Goal: Task Accomplishment & Management: Manage account settings

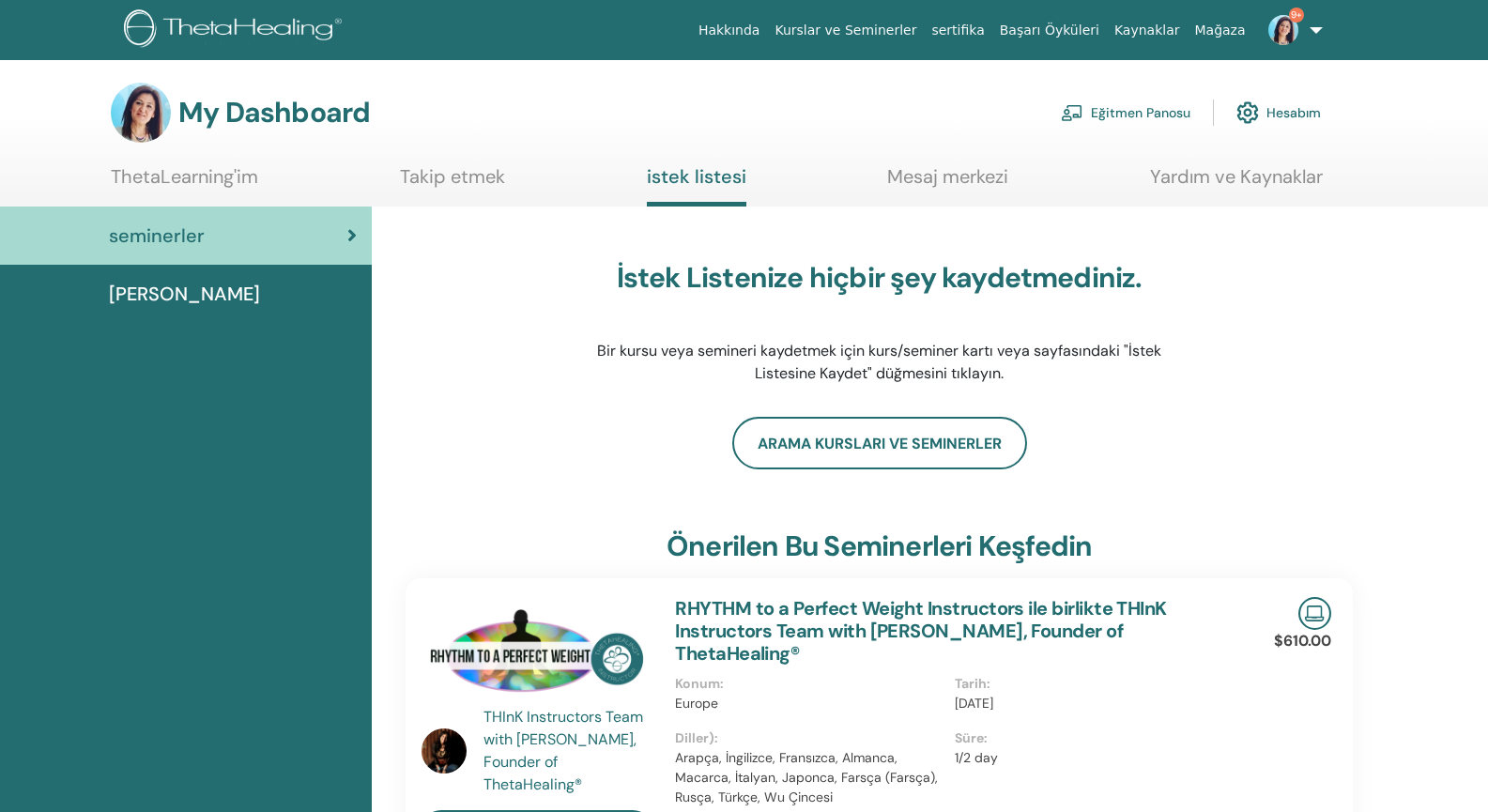
click at [1111, 113] on link "Eğitmen Panosu" at bounding box center [1126, 113] width 130 height 41
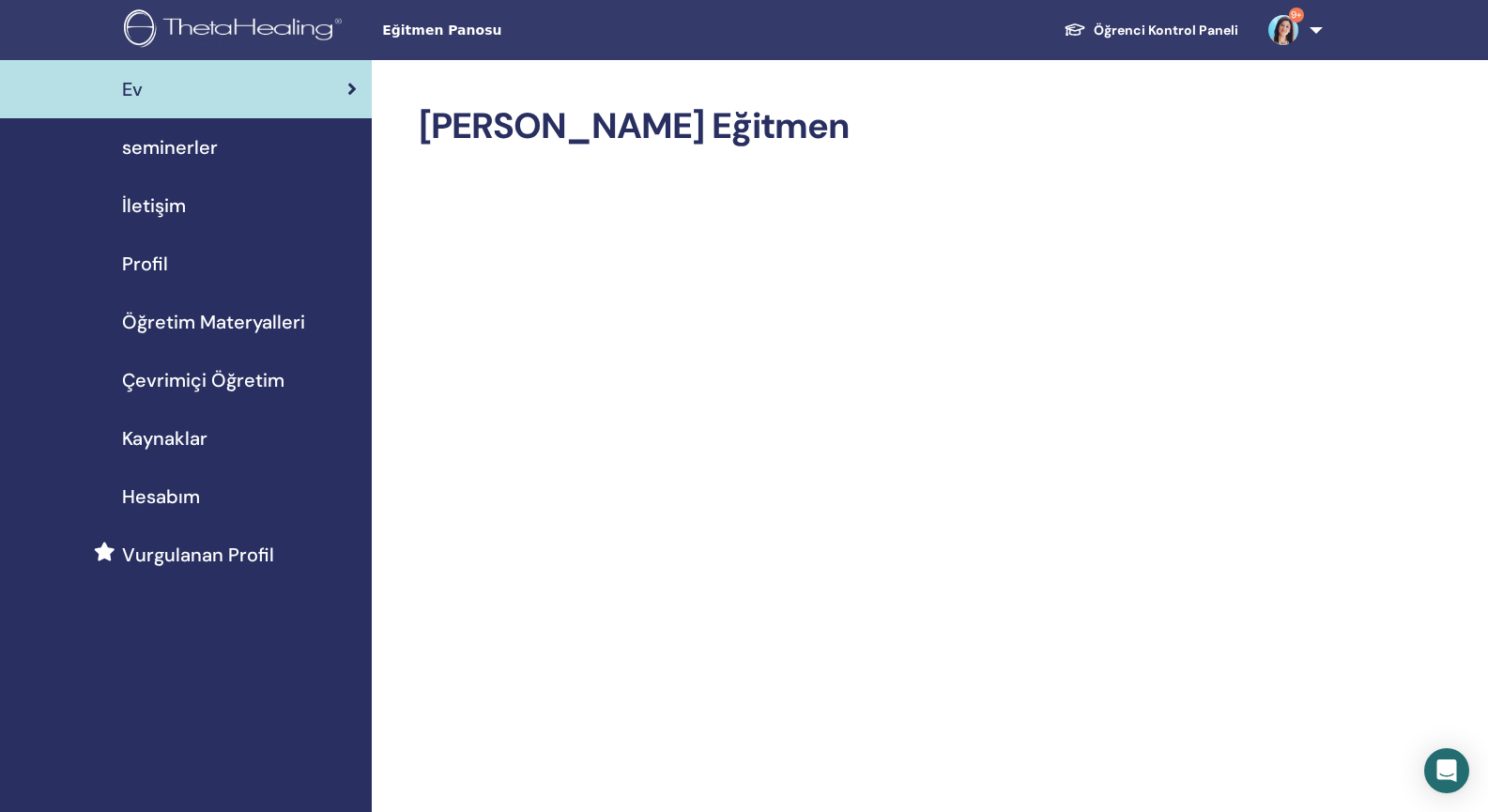
click at [168, 150] on span "seminerler" at bounding box center [170, 148] width 96 height 28
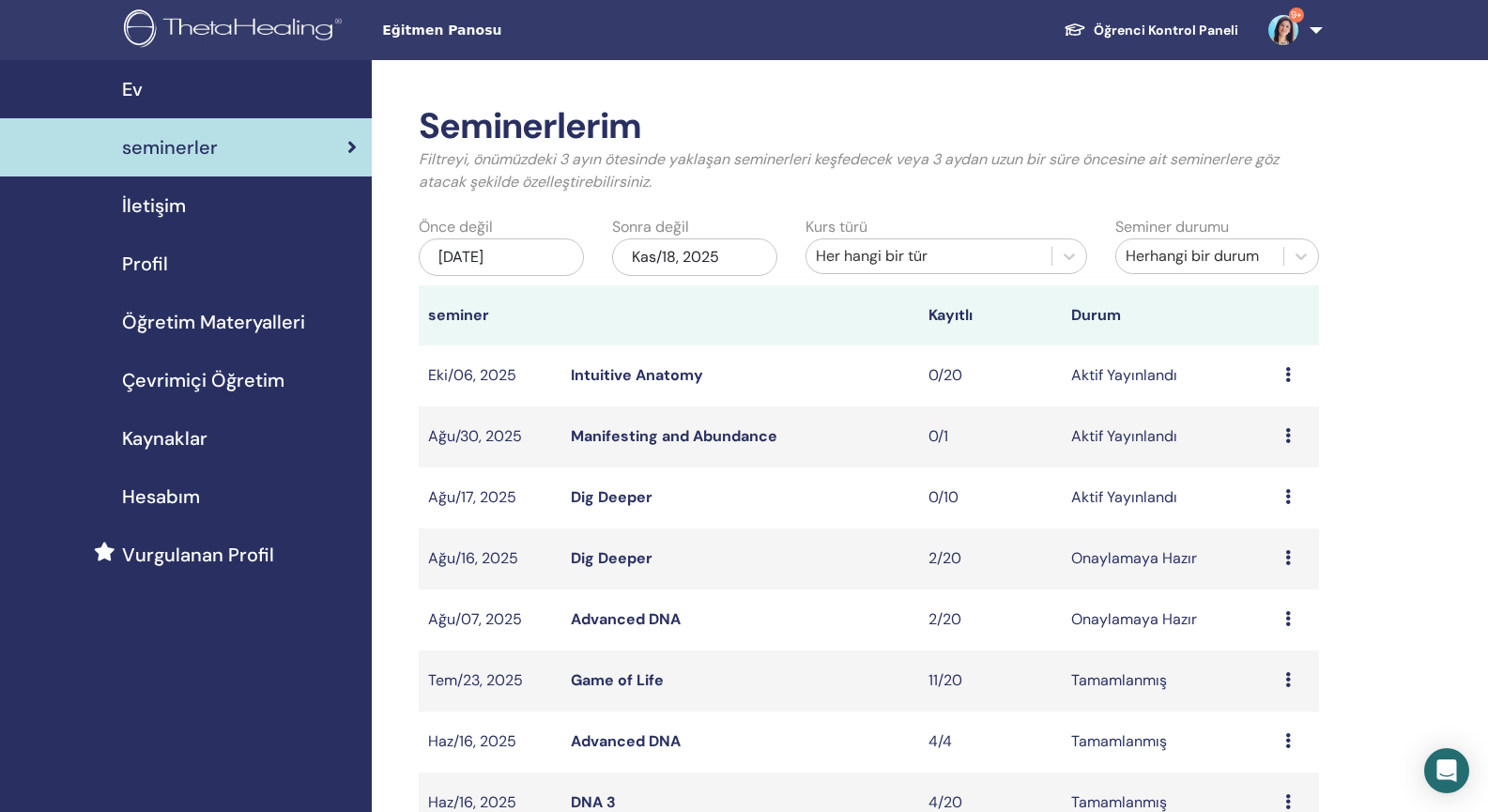
click at [607, 497] on link "Dig Deeper" at bounding box center [612, 497] width 82 height 20
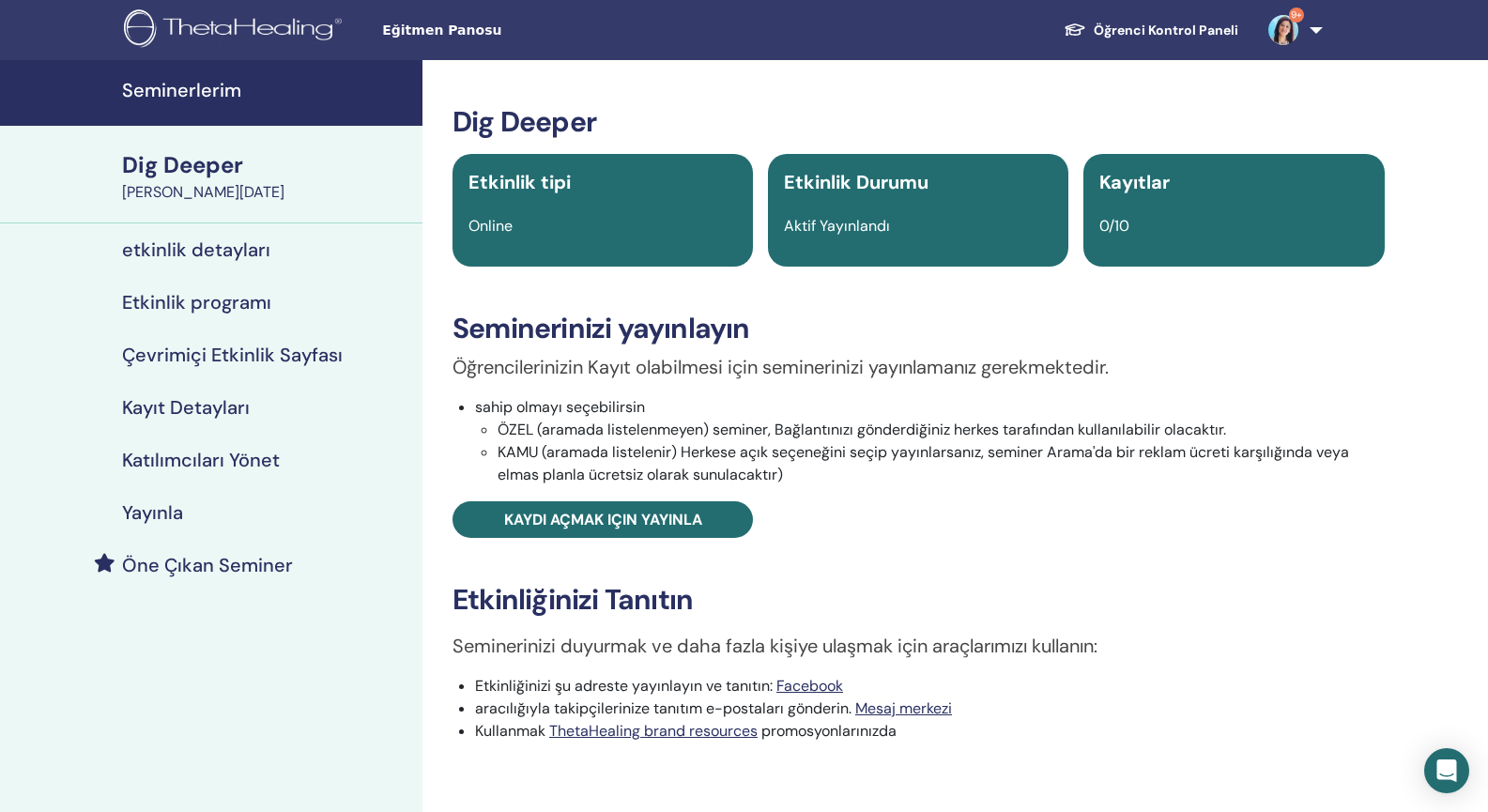
click at [154, 301] on h4 "Etkinlik programı" at bounding box center [197, 302] width 150 height 23
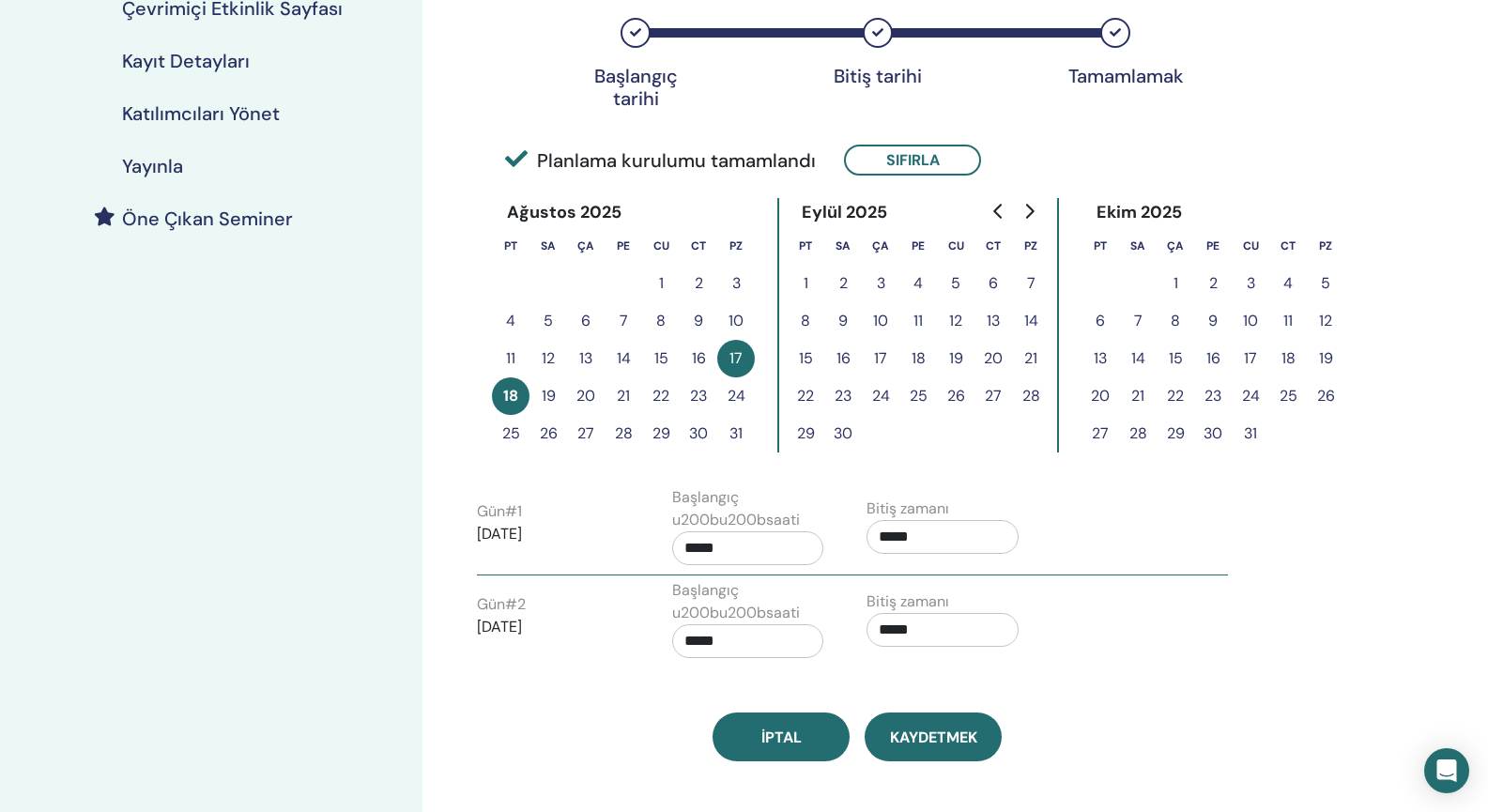
scroll to position [339, 0]
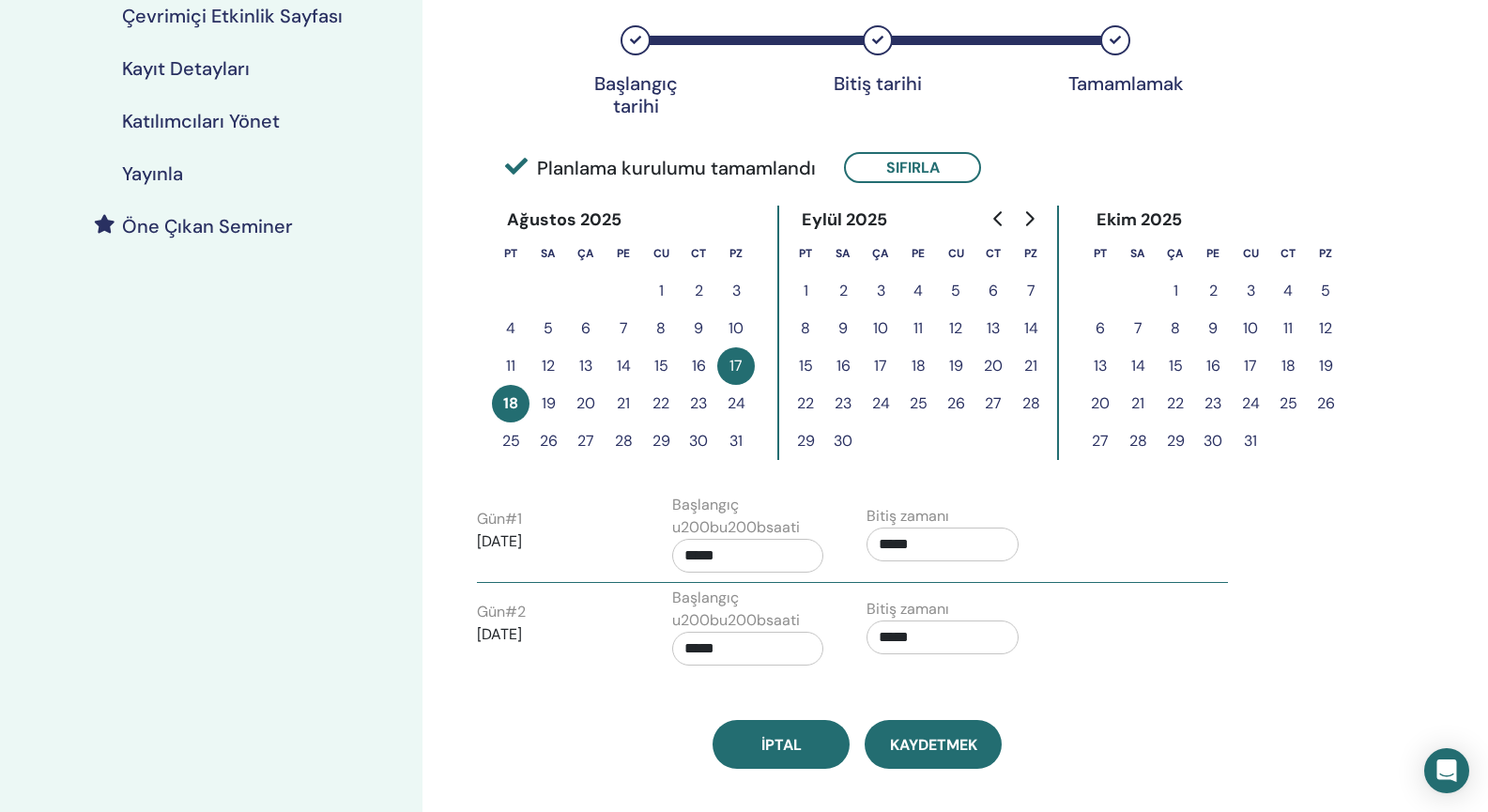
drag, startPoint x: 960, startPoint y: 747, endPoint x: 859, endPoint y: 681, distance: 120.7
click at [859, 681] on div "Saat dilimi (GMT+3) Turkey Seminer Tarihi ve Saati Başlangıç tarihi Bitiş tarih…" at bounding box center [857, 246] width 784 height 1048
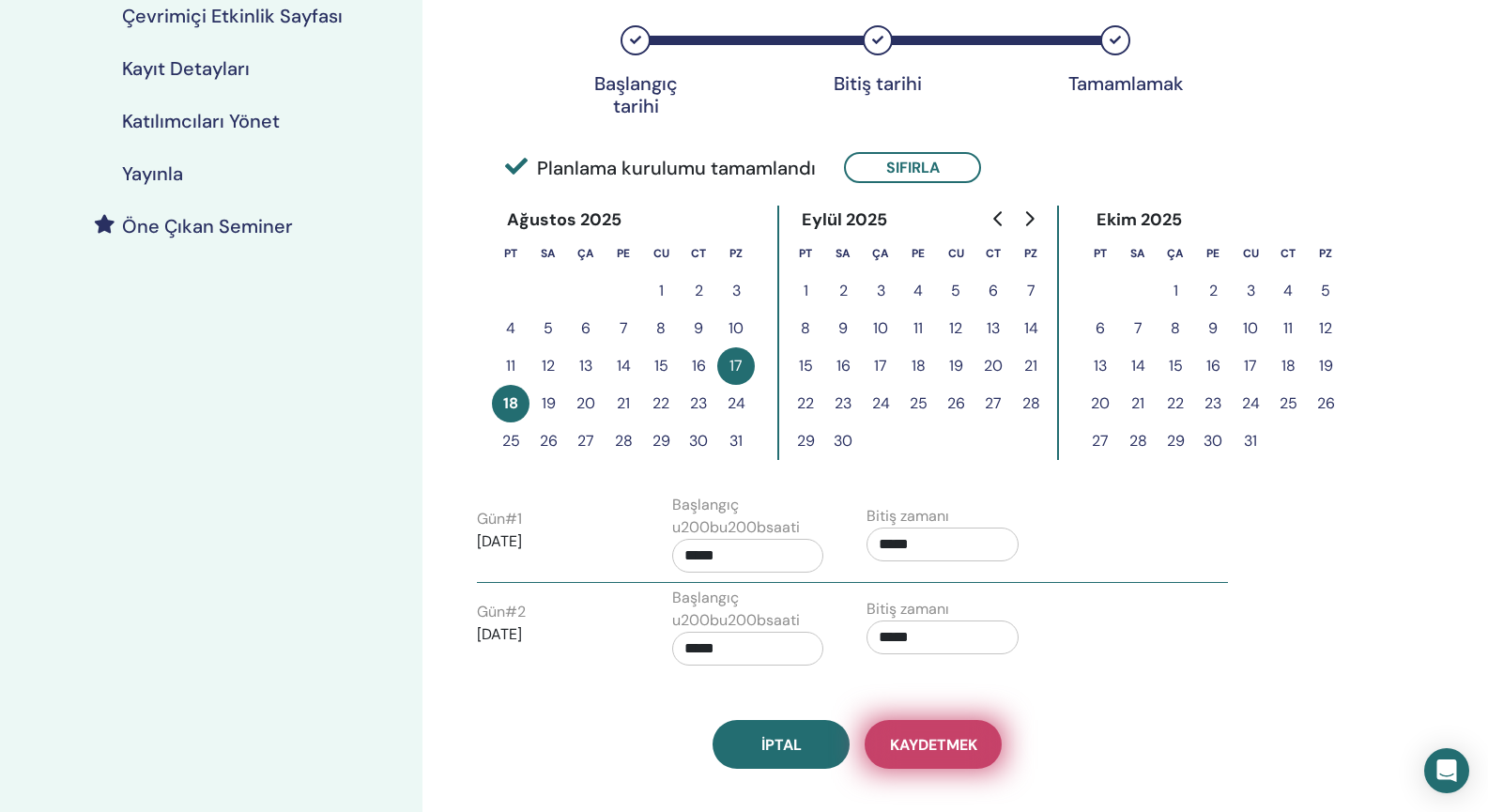
click at [920, 758] on button "Kaydetmek" at bounding box center [934, 744] width 137 height 49
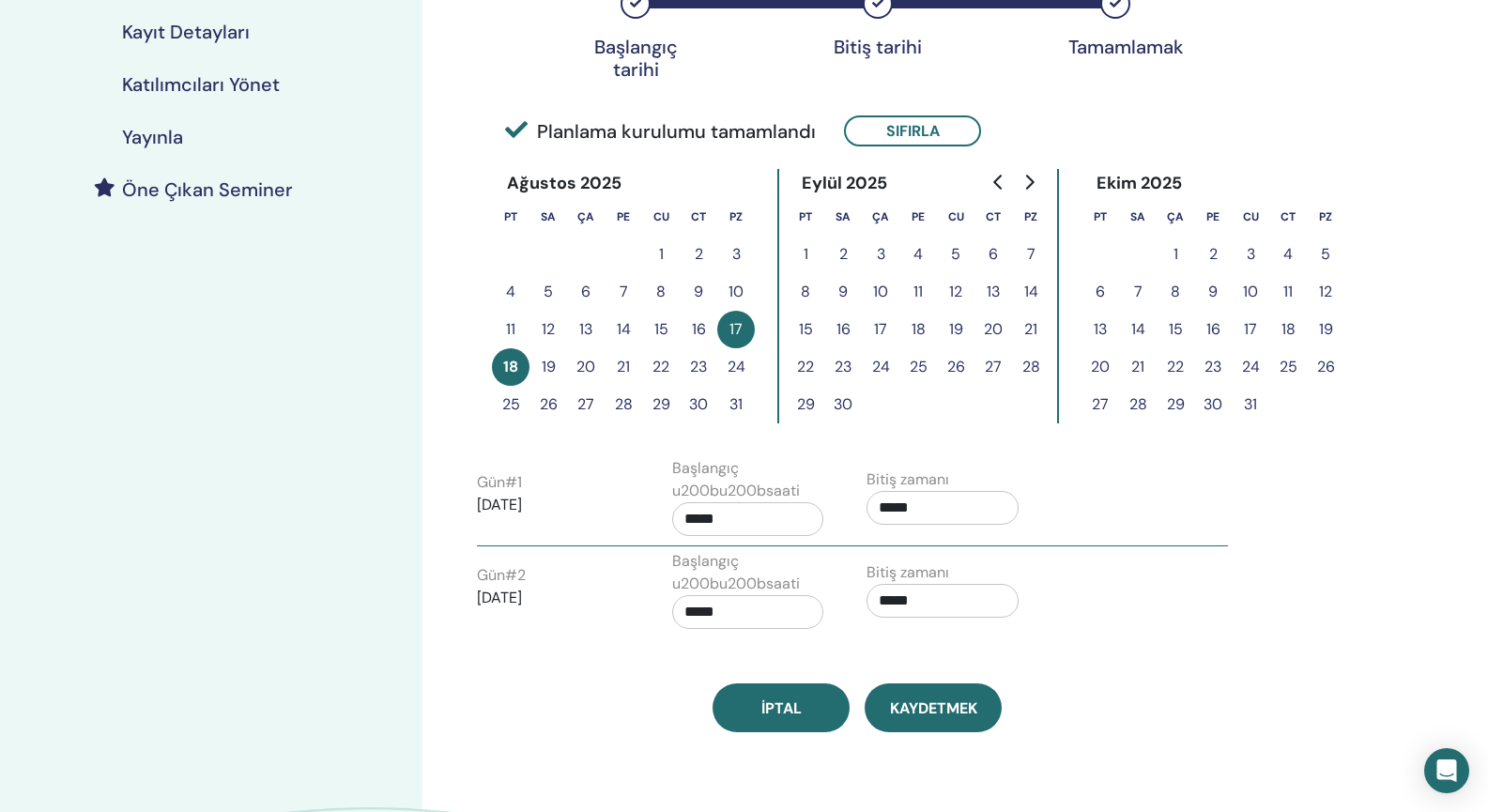
scroll to position [374, 0]
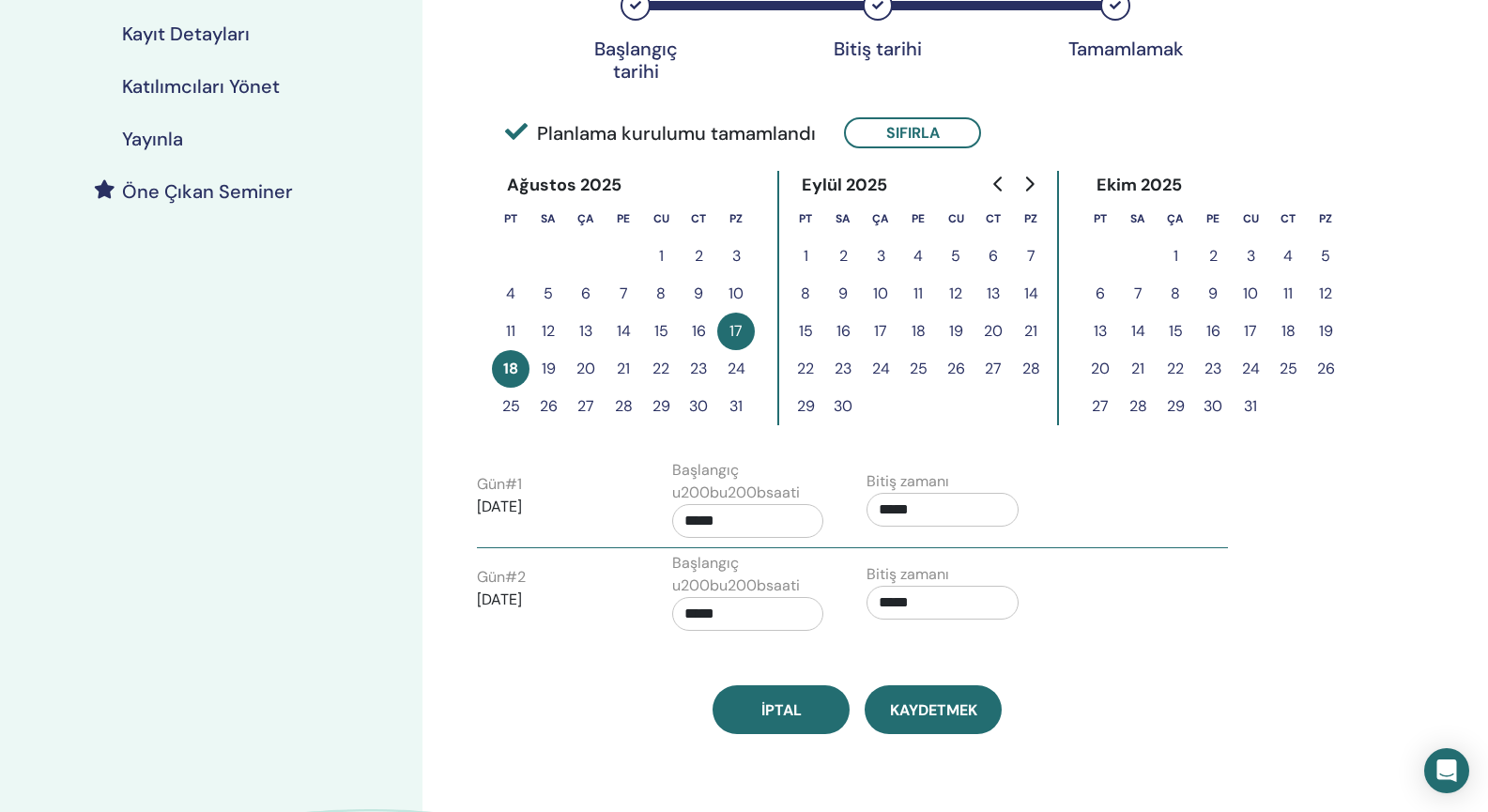
click at [208, 33] on h4 "Kayıt Detayları" at bounding box center [186, 34] width 128 height 23
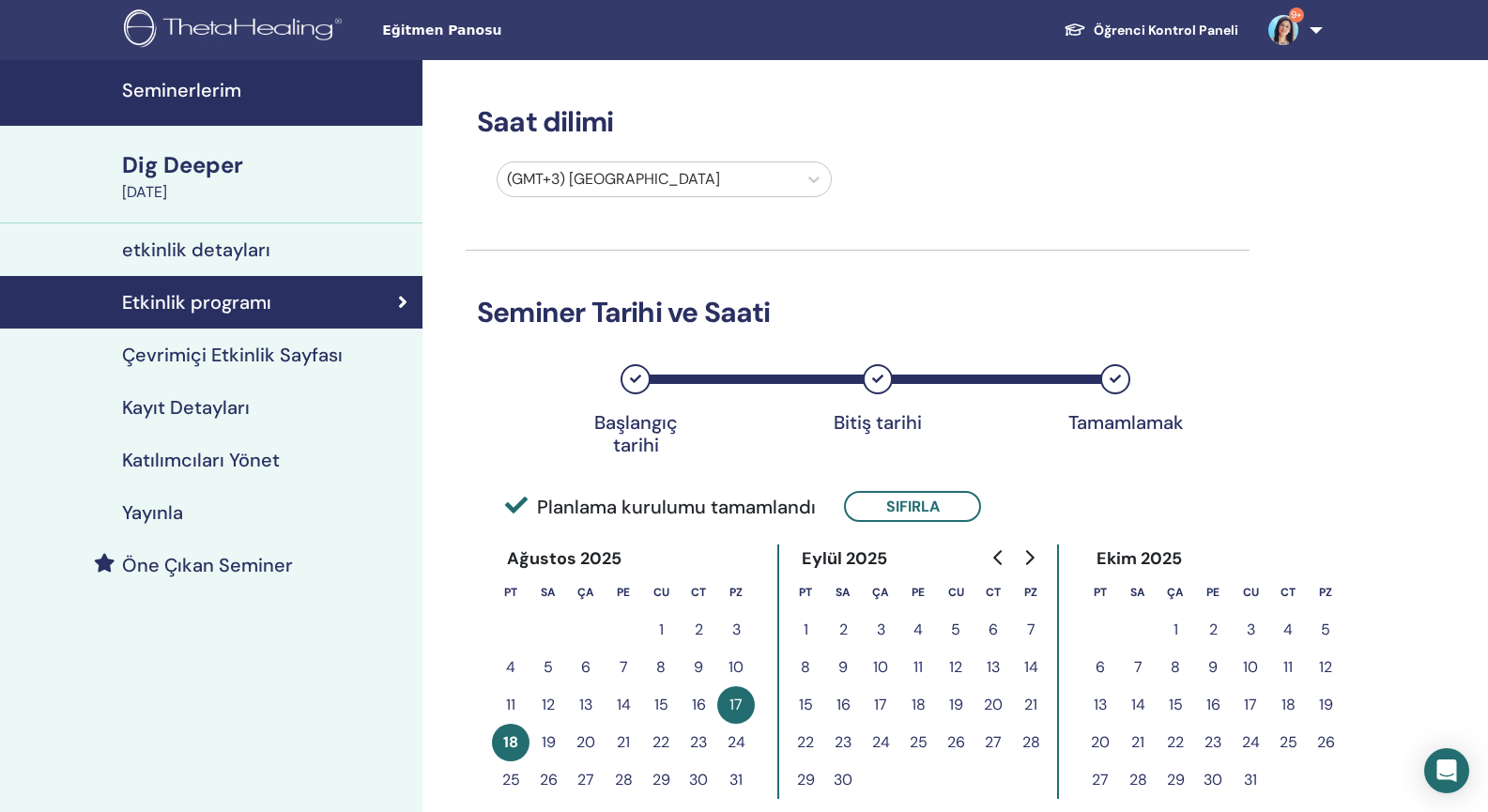
click at [218, 85] on h4 "Seminerlerim" at bounding box center [266, 90] width 289 height 23
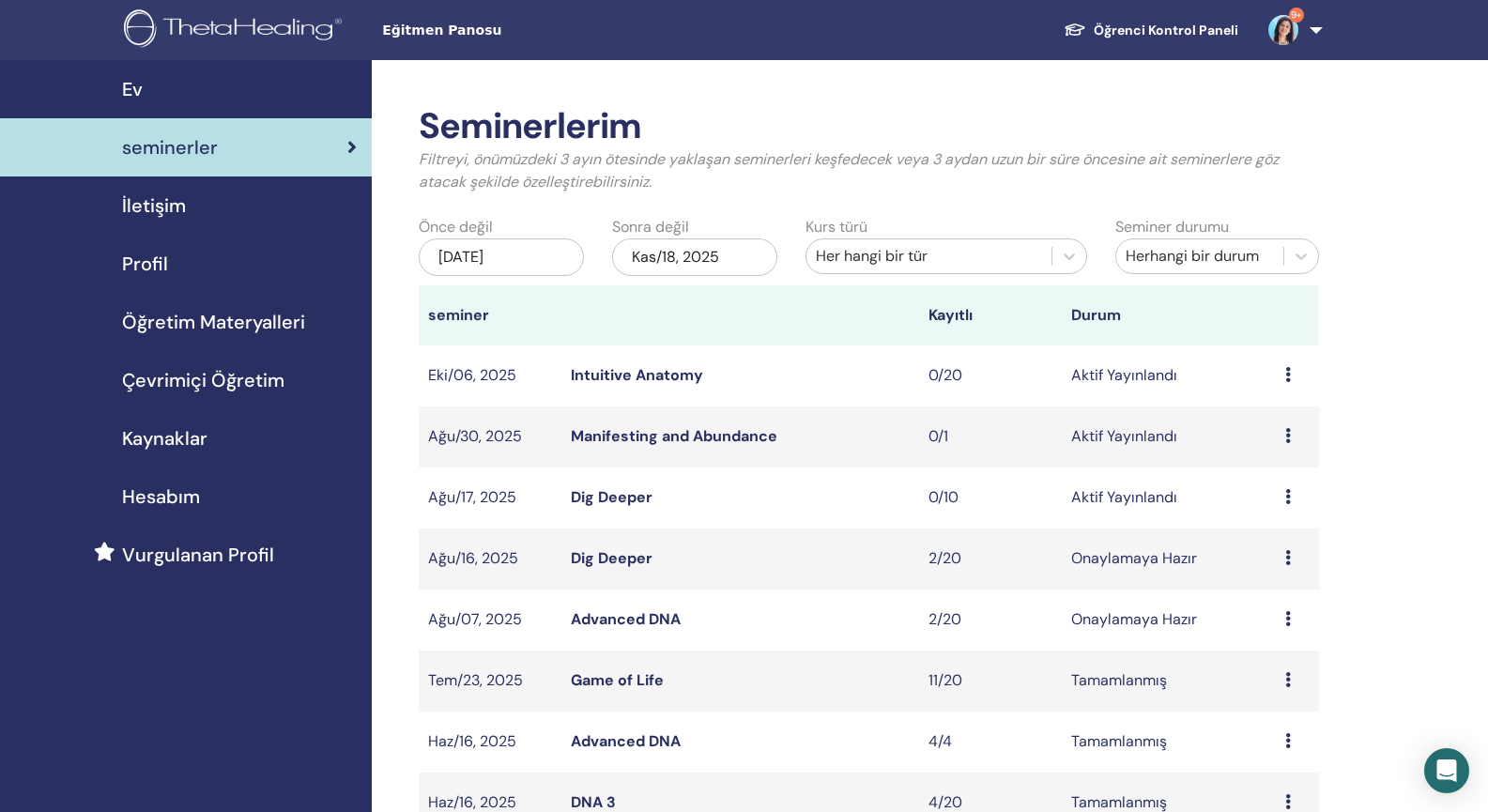
click at [1288, 499] on icon at bounding box center [1288, 497] width 6 height 15
click at [1242, 597] on p "İptal" at bounding box center [1272, 599] width 84 height 23
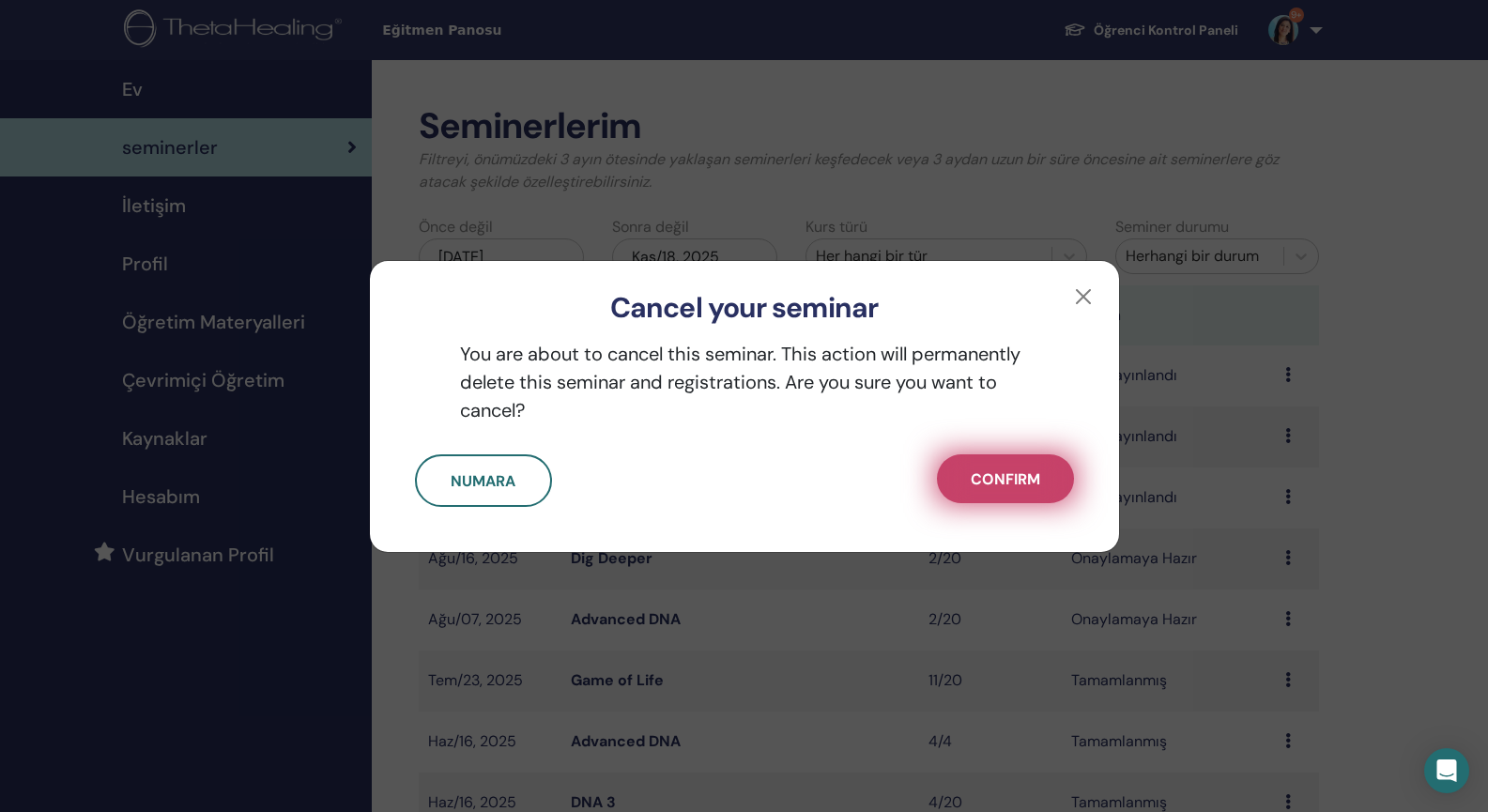
click at [1016, 483] on span "Confirm" at bounding box center [1006, 479] width 70 height 20
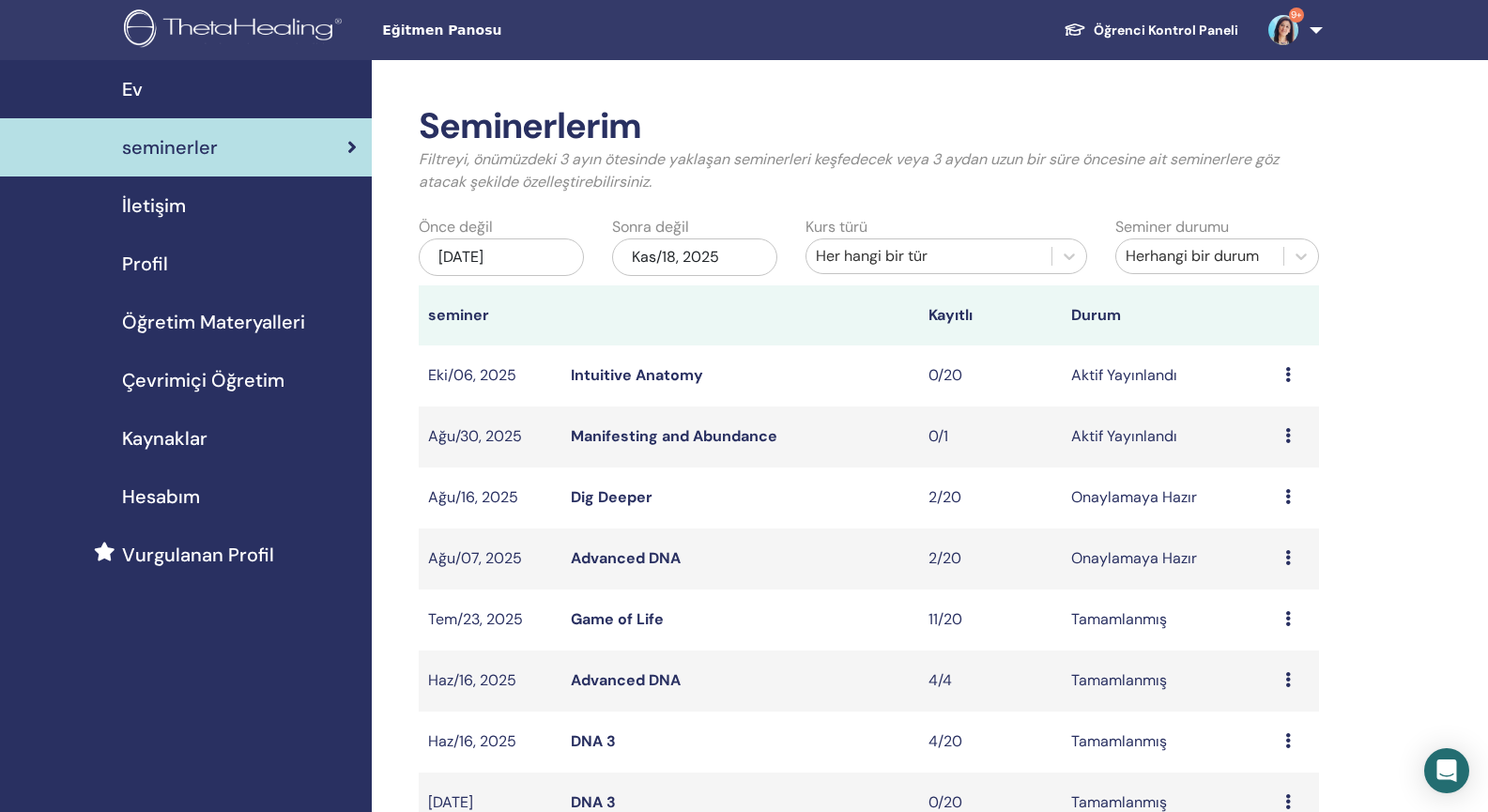
click at [1016, 483] on td "2/20" at bounding box center [991, 498] width 143 height 61
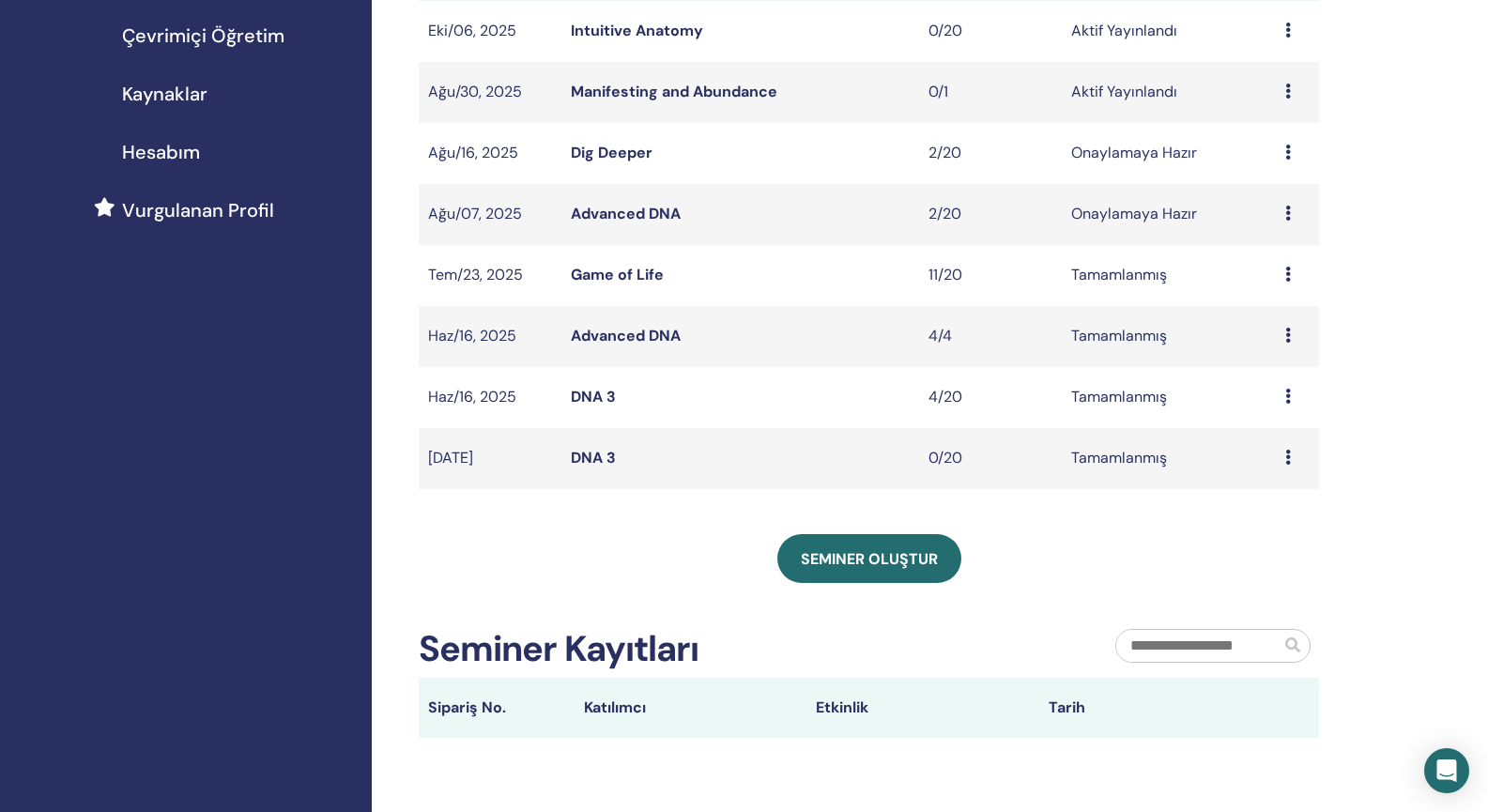
scroll to position [350, 0]
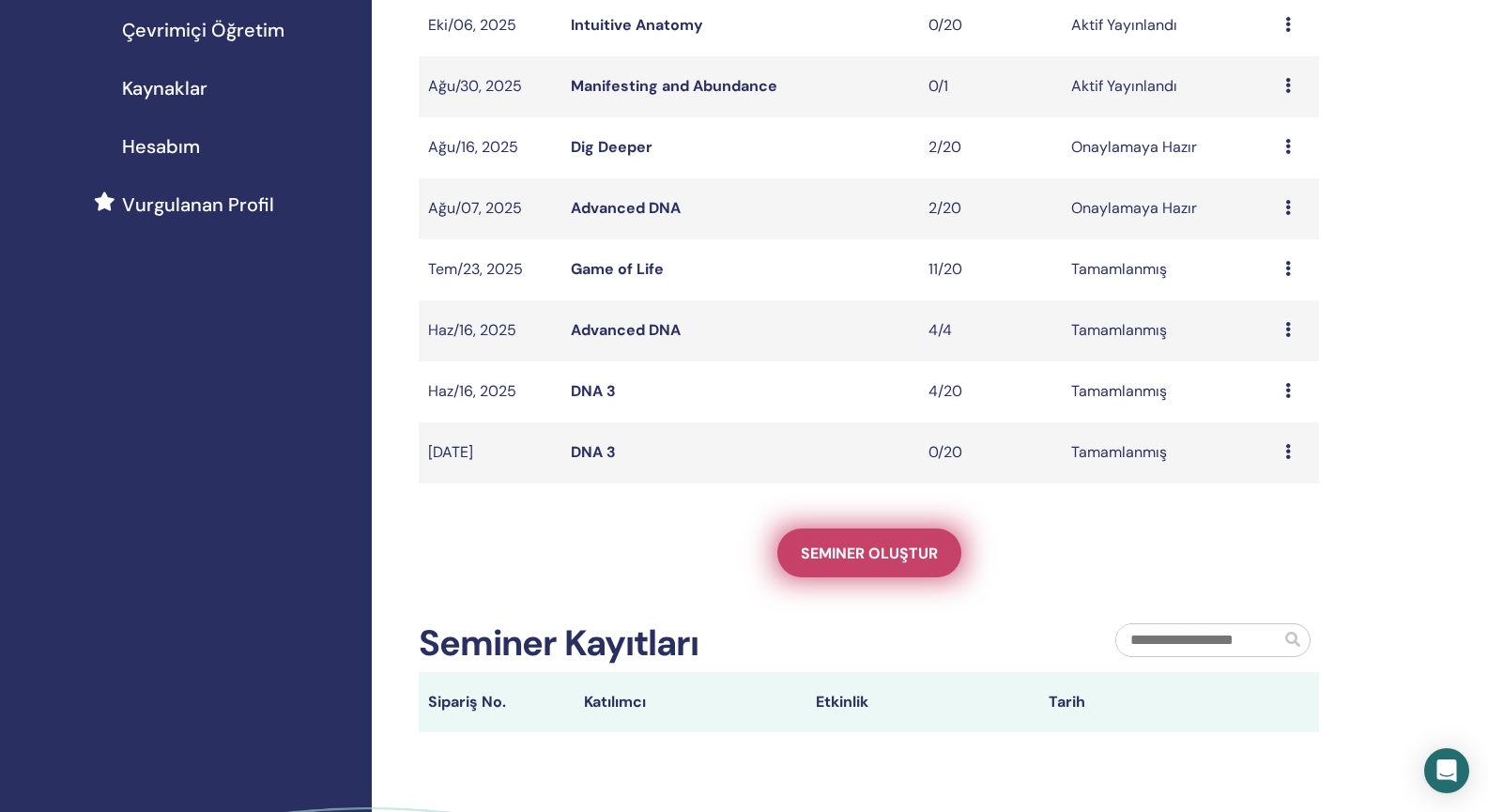
click at [897, 565] on link "Seminer oluştur" at bounding box center [870, 553] width 184 height 49
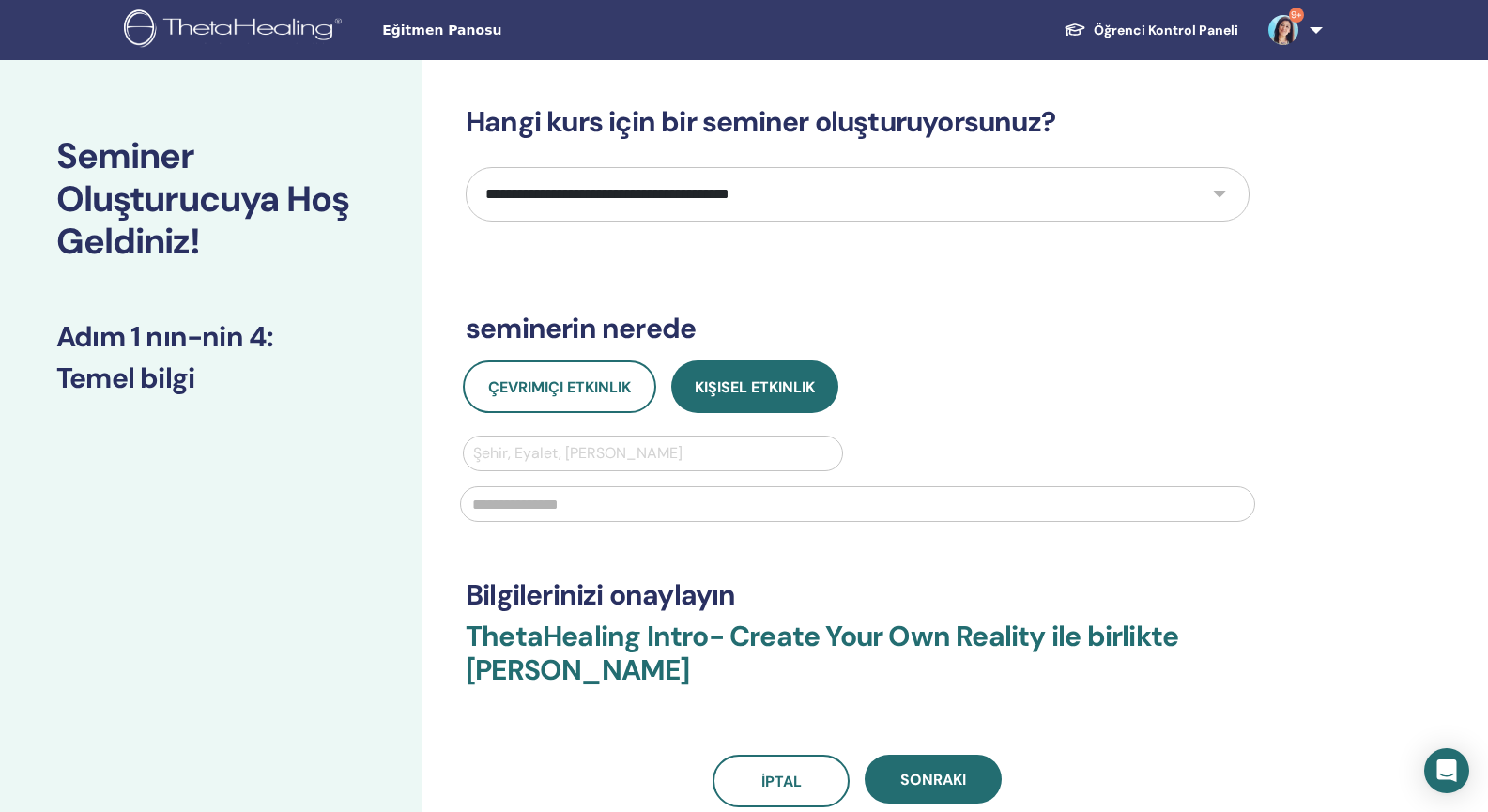
click at [807, 200] on select "**********" at bounding box center [857, 195] width 784 height 55
select select "**"
click at [466, 167] on select "**********" at bounding box center [857, 195] width 784 height 55
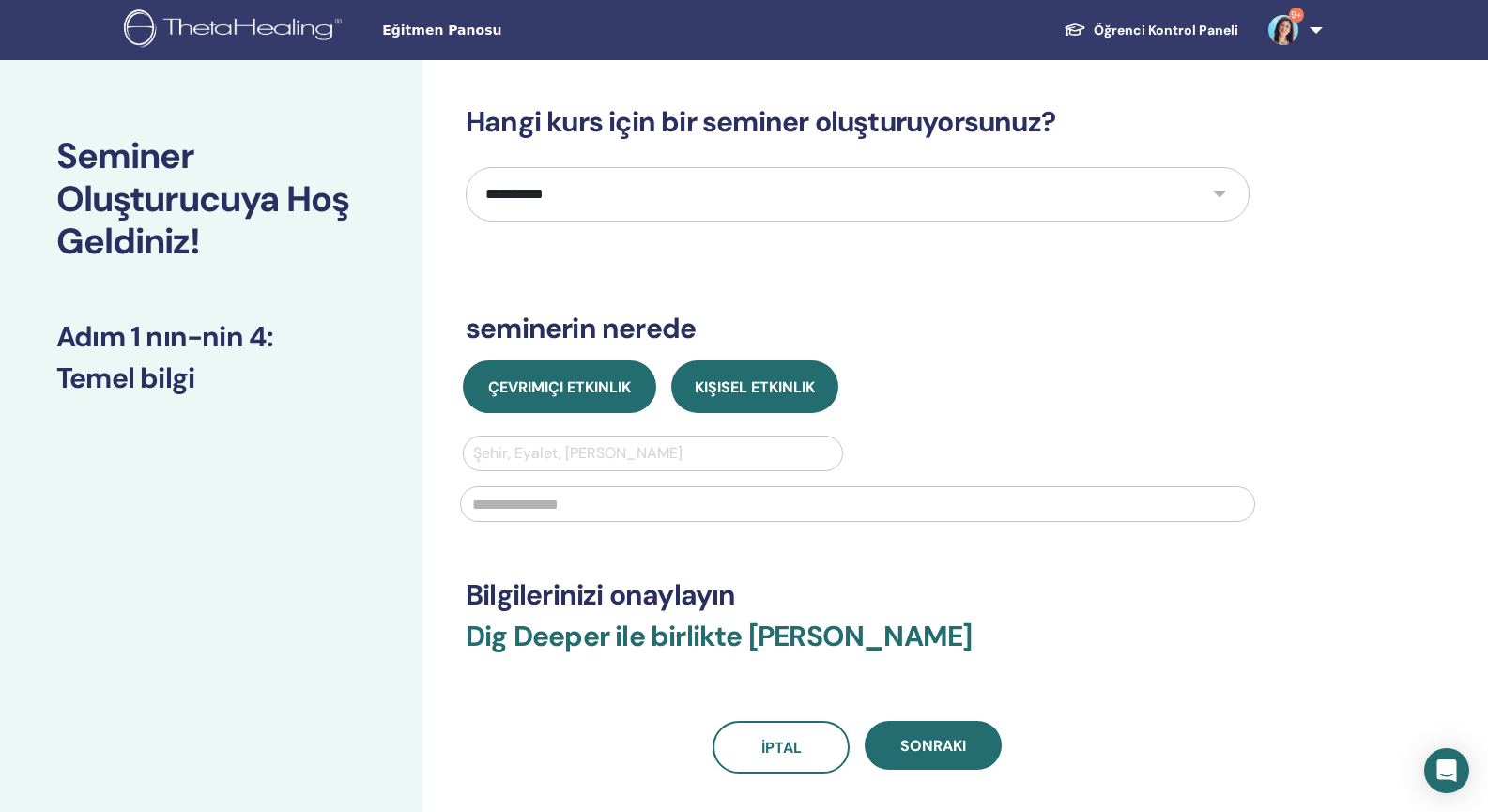
click at [529, 395] on span "Çevrimiçi Etkinlik" at bounding box center [560, 387] width 143 height 20
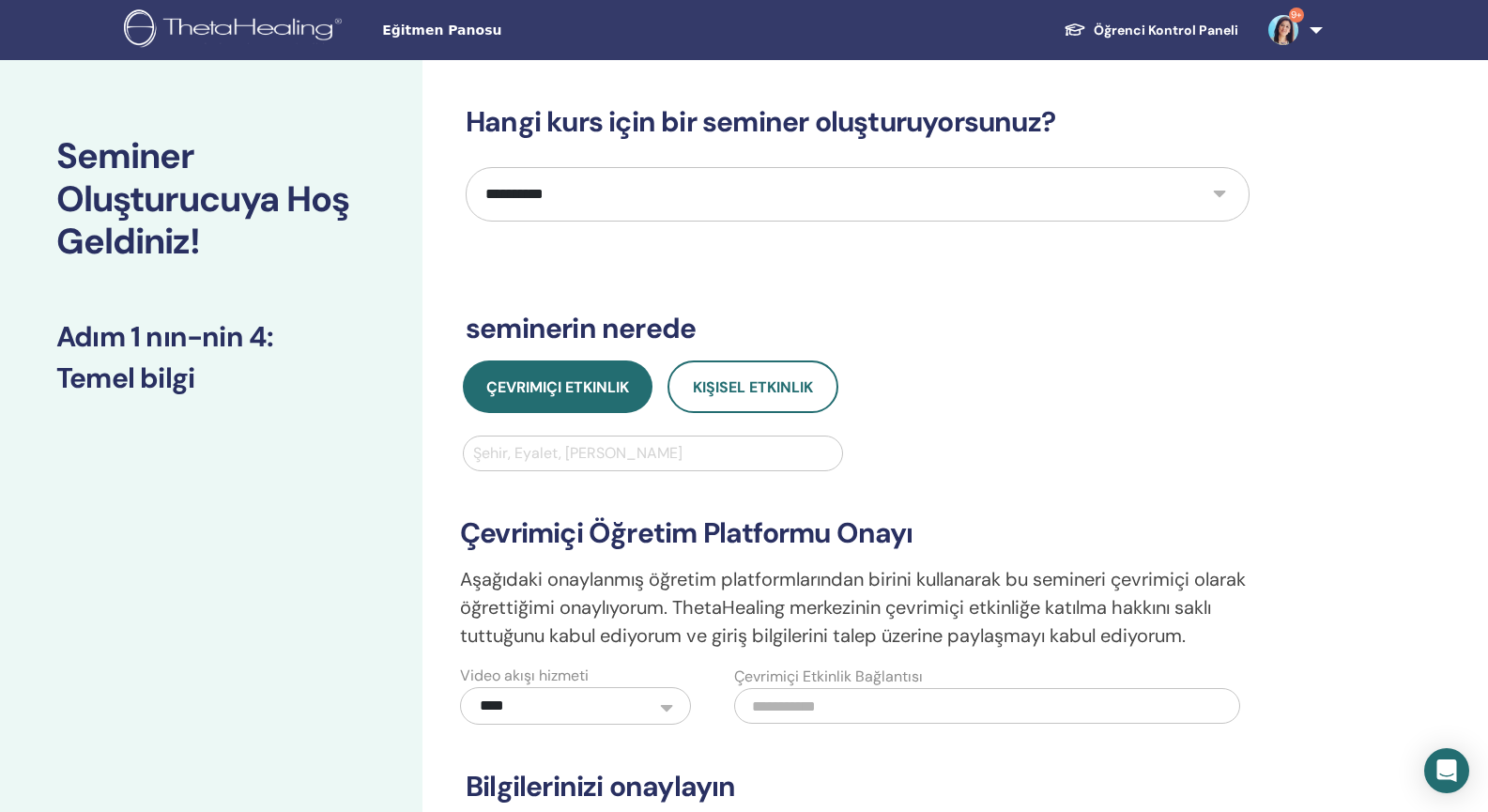
click at [549, 454] on div at bounding box center [653, 454] width 360 height 26
type input "******"
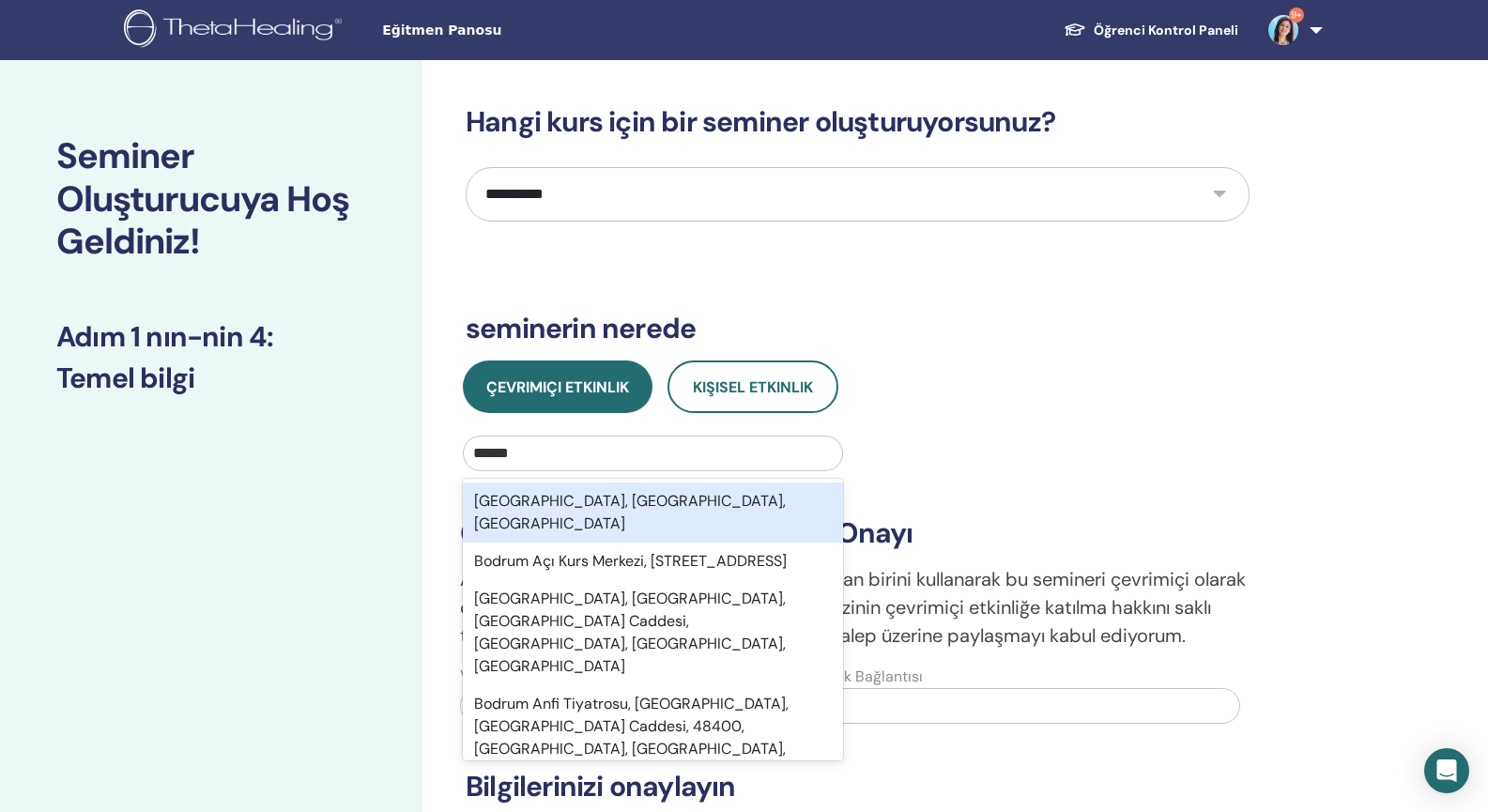
click at [578, 500] on div "Bodrum, Muğla, TUR" at bounding box center [653, 513] width 380 height 60
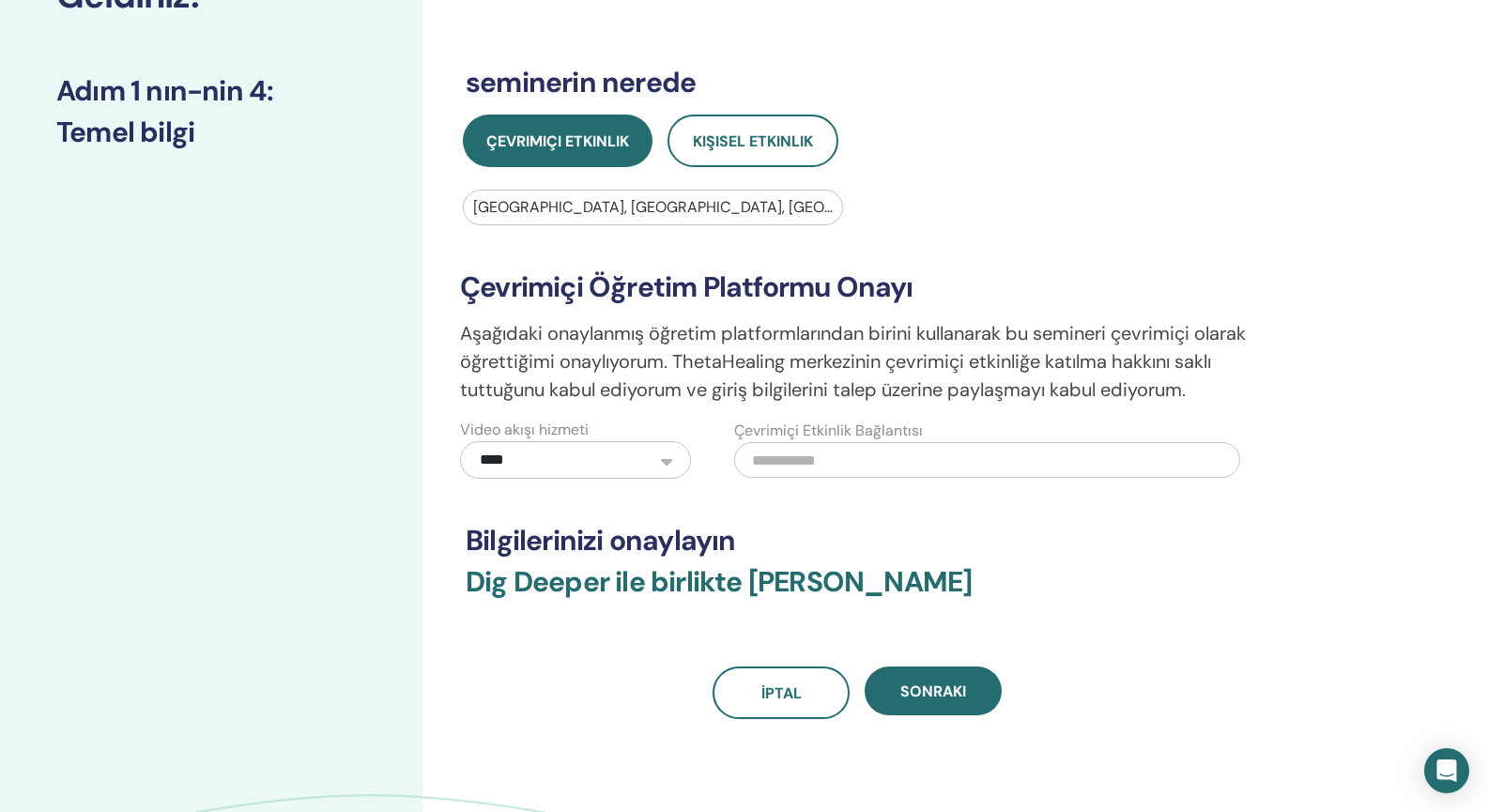
scroll to position [247, 0]
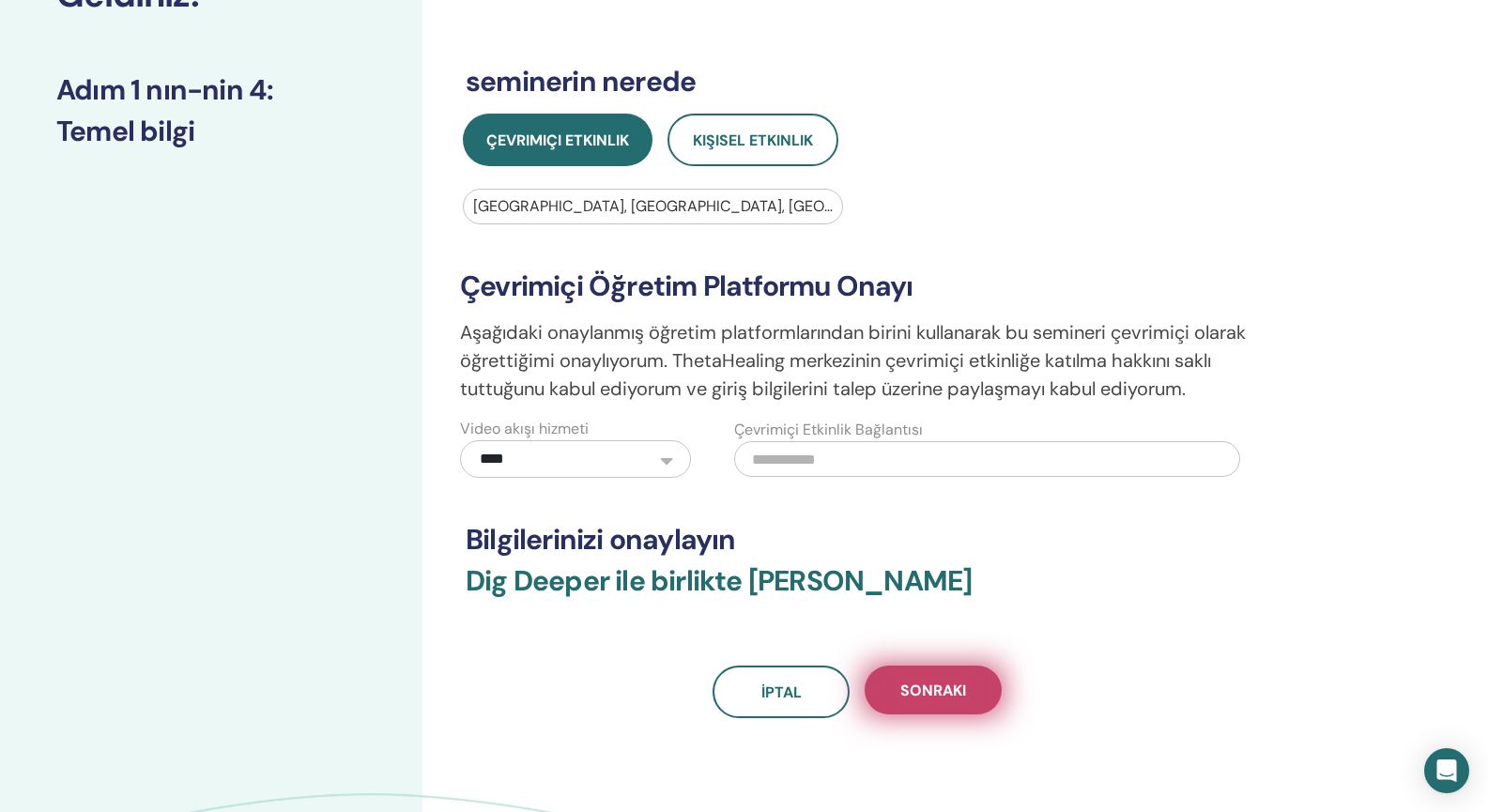
click at [944, 698] on span "Sonraki" at bounding box center [934, 690] width 66 height 20
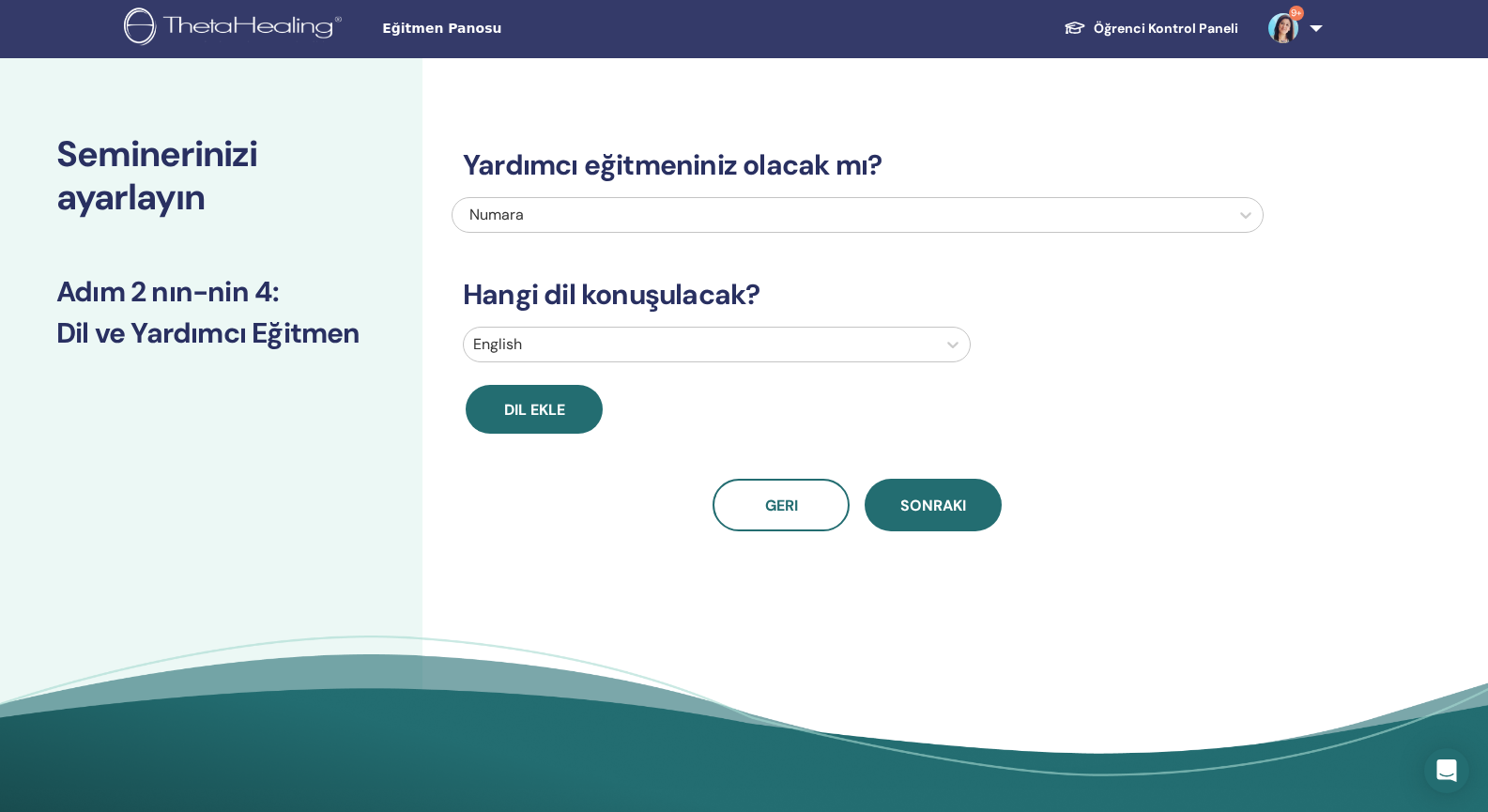
scroll to position [6, 0]
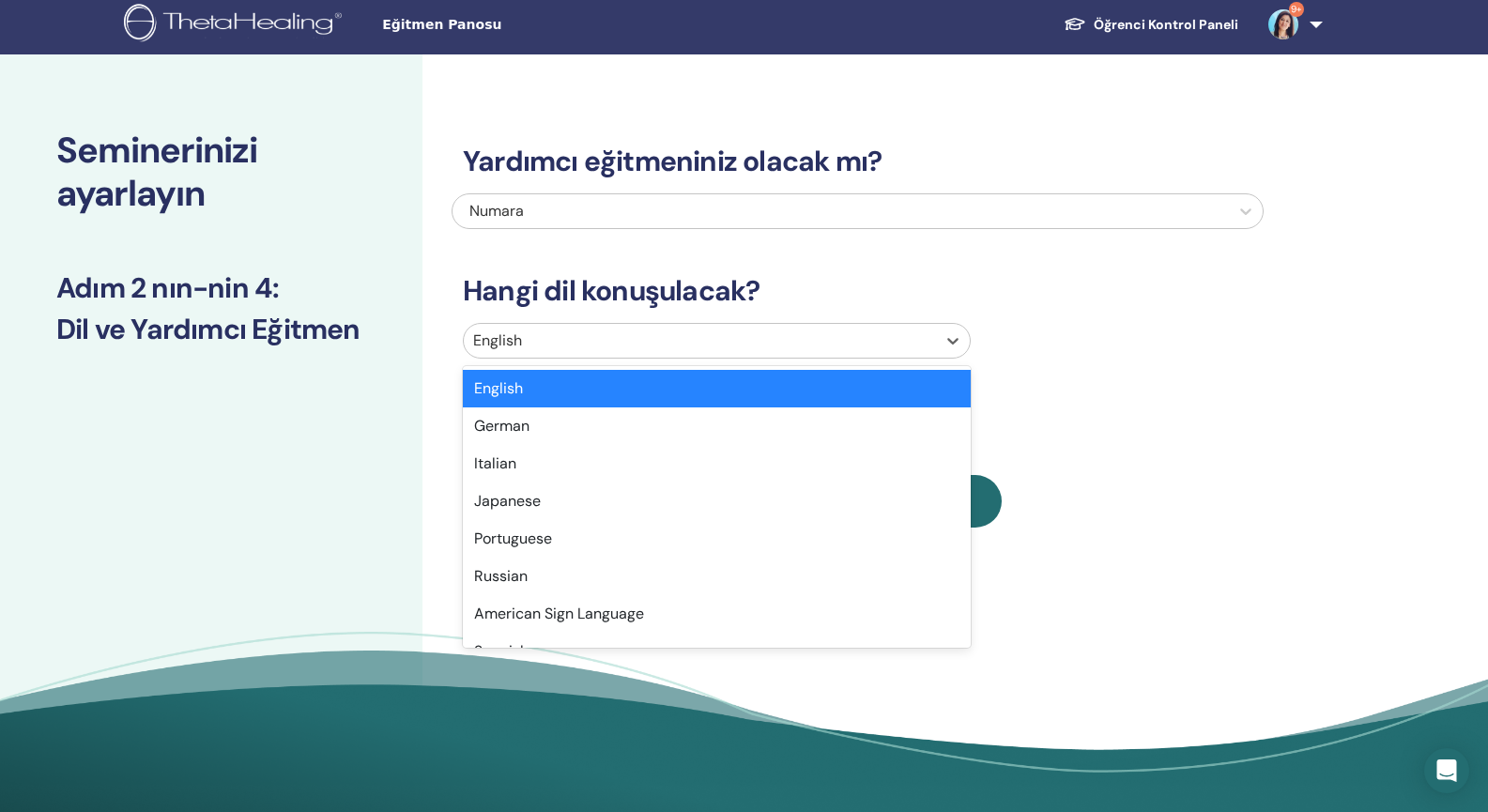
click at [715, 343] on div at bounding box center [700, 341] width 454 height 26
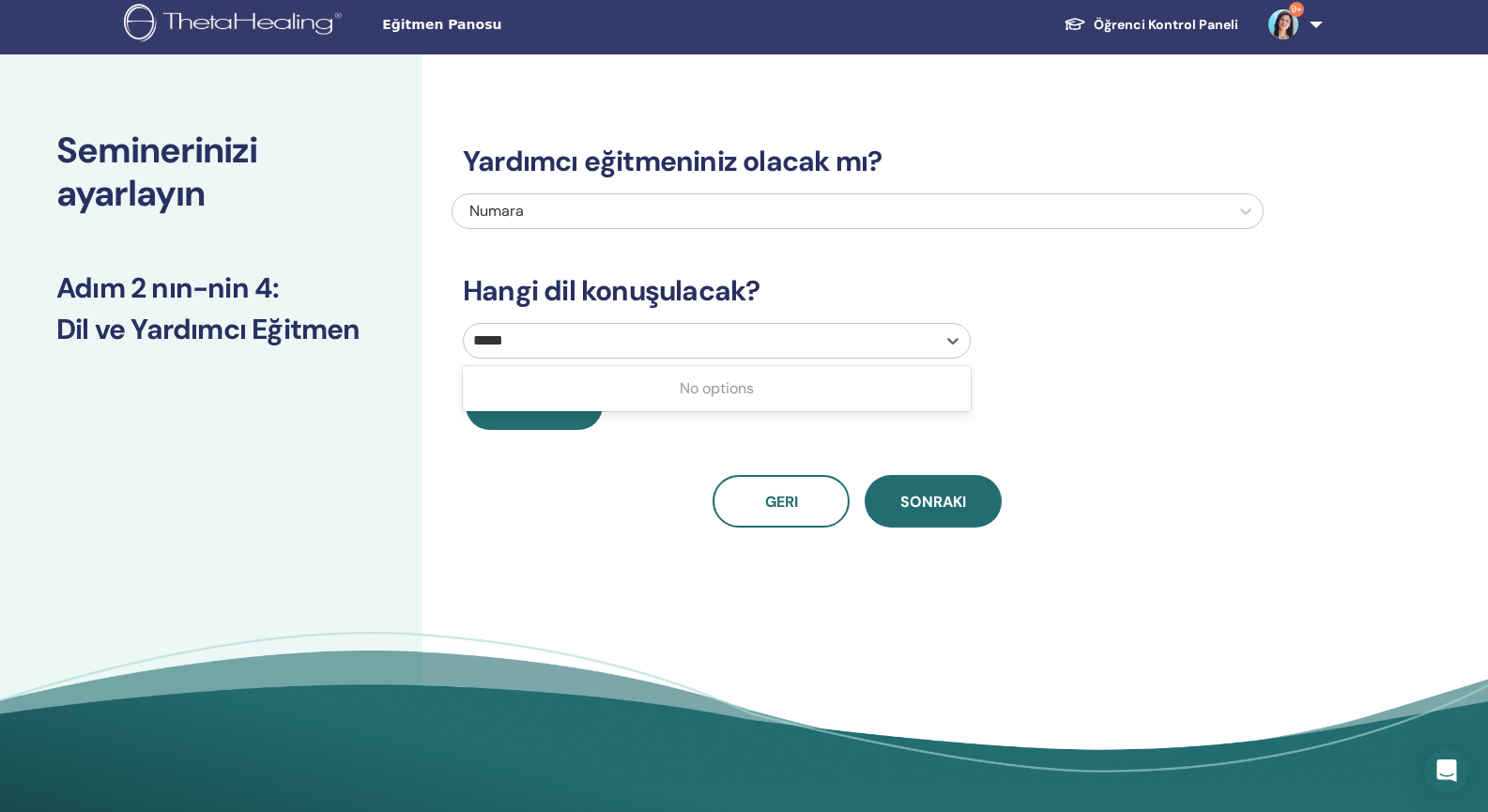
type input "****"
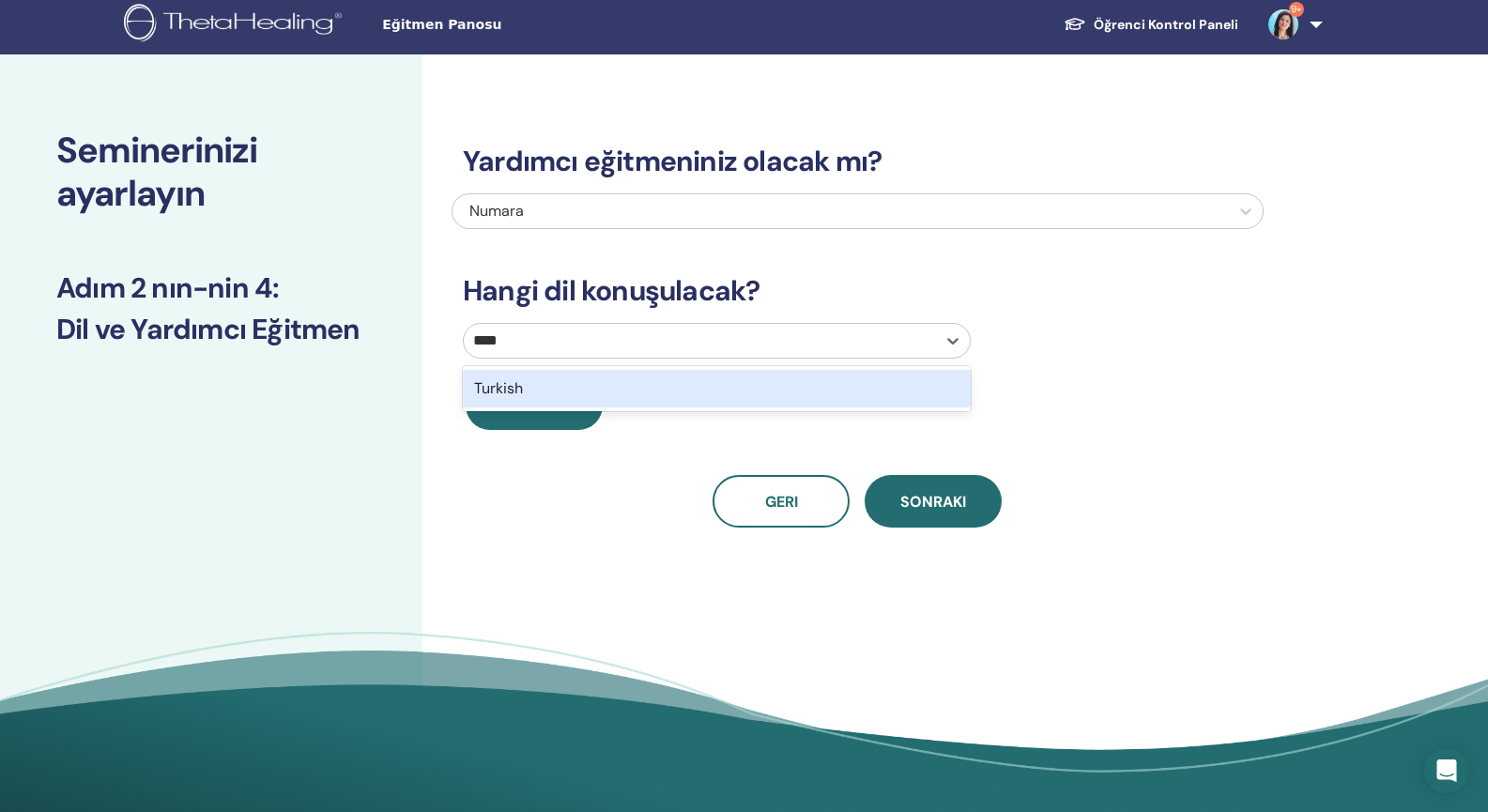
click at [684, 389] on div "Turkish" at bounding box center [717, 389] width 508 height 38
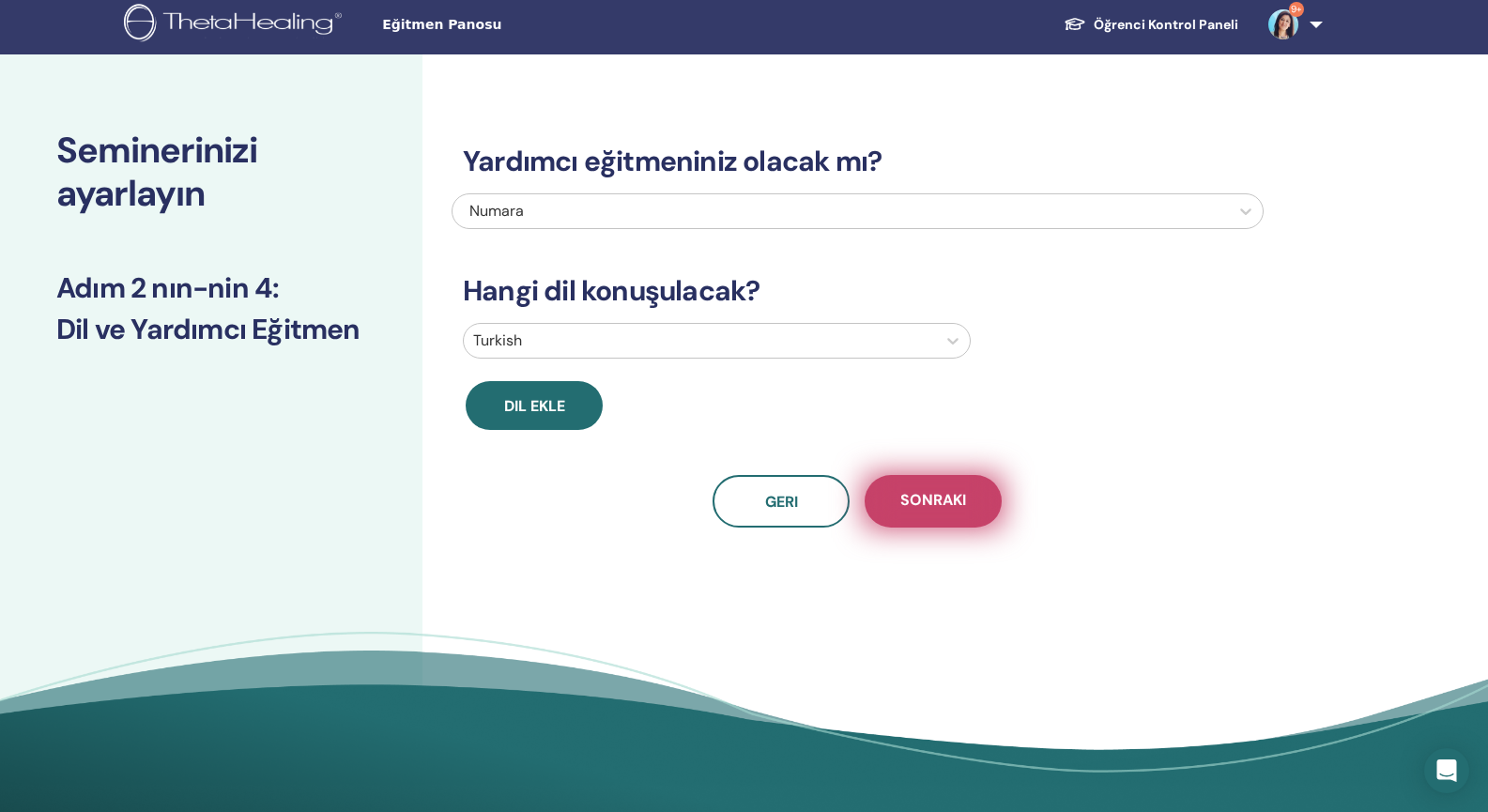
click at [938, 505] on span "Sonraki" at bounding box center [934, 502] width 66 height 24
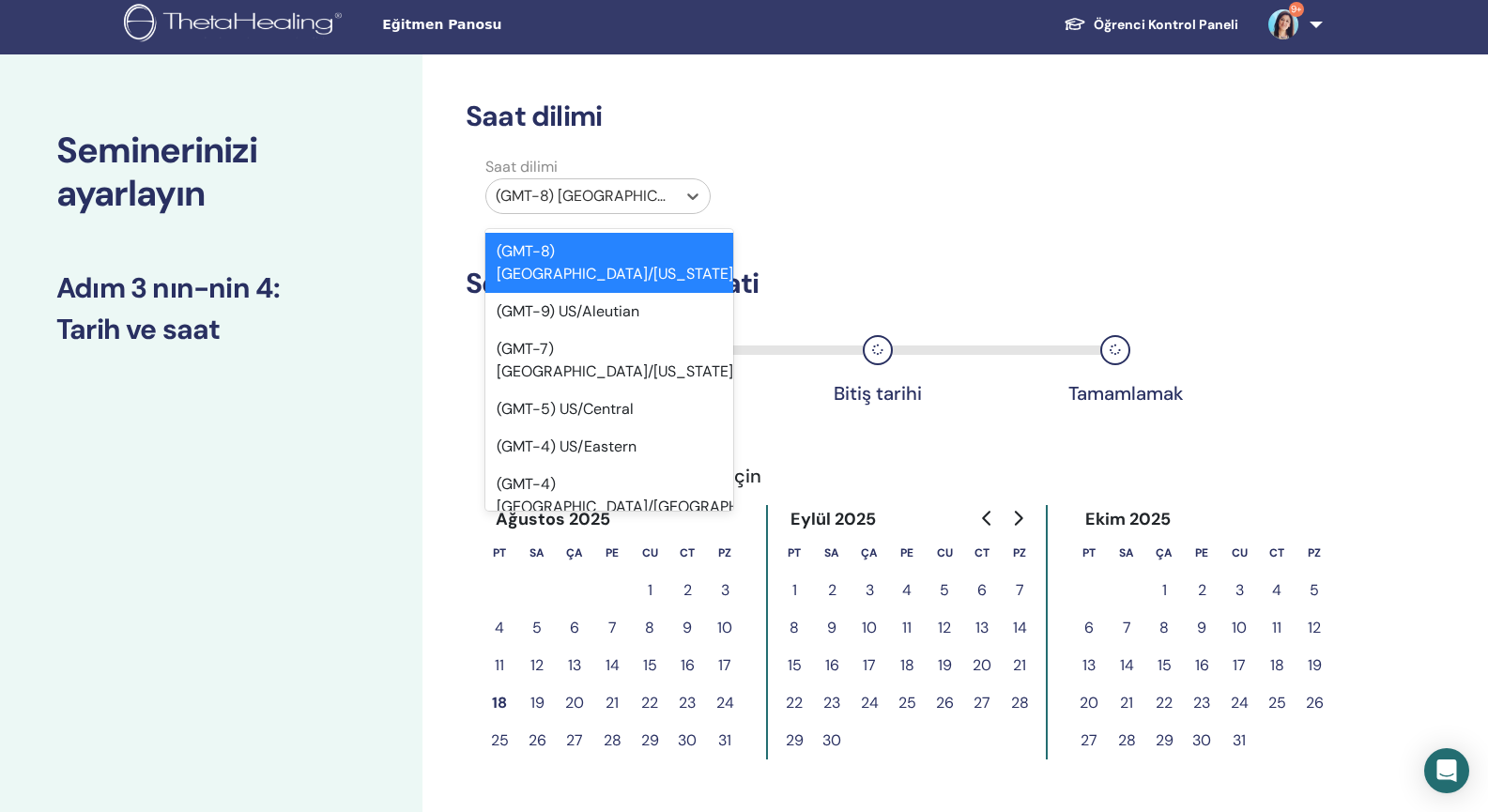
click at [619, 195] on div at bounding box center [582, 197] width 171 height 26
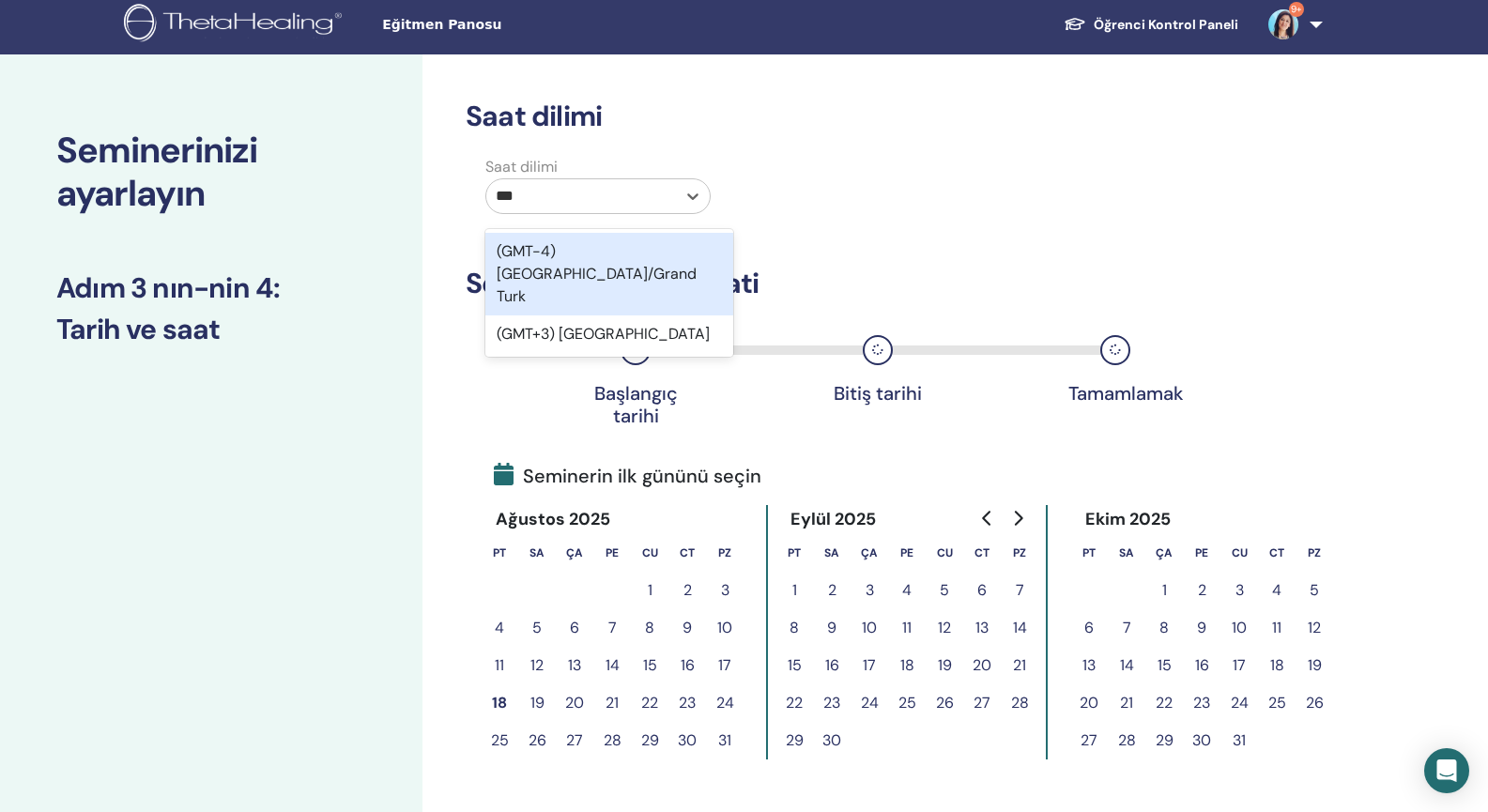
type input "****"
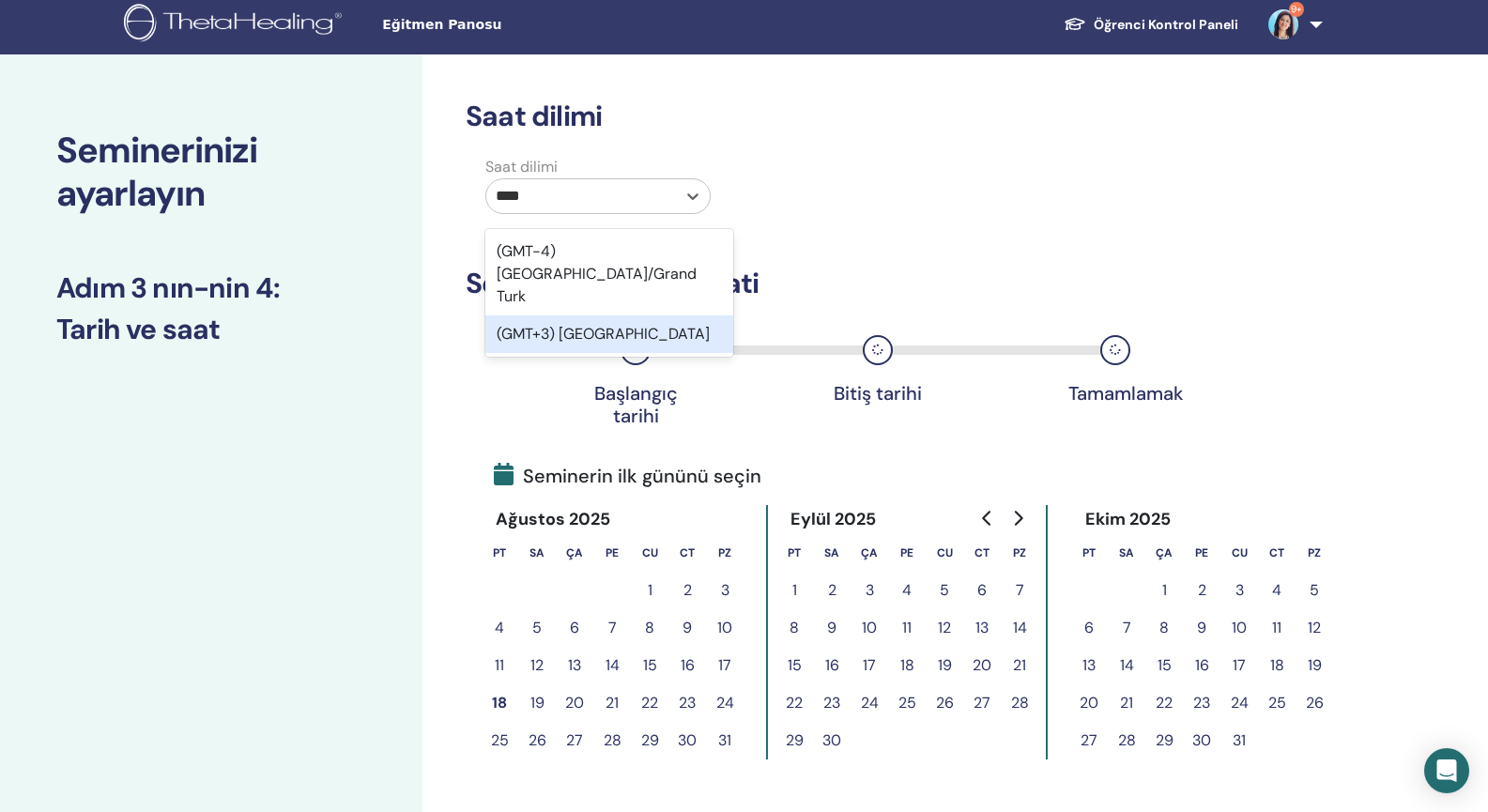
click at [616, 315] on div "(GMT+3) Turkey" at bounding box center [609, 334] width 248 height 38
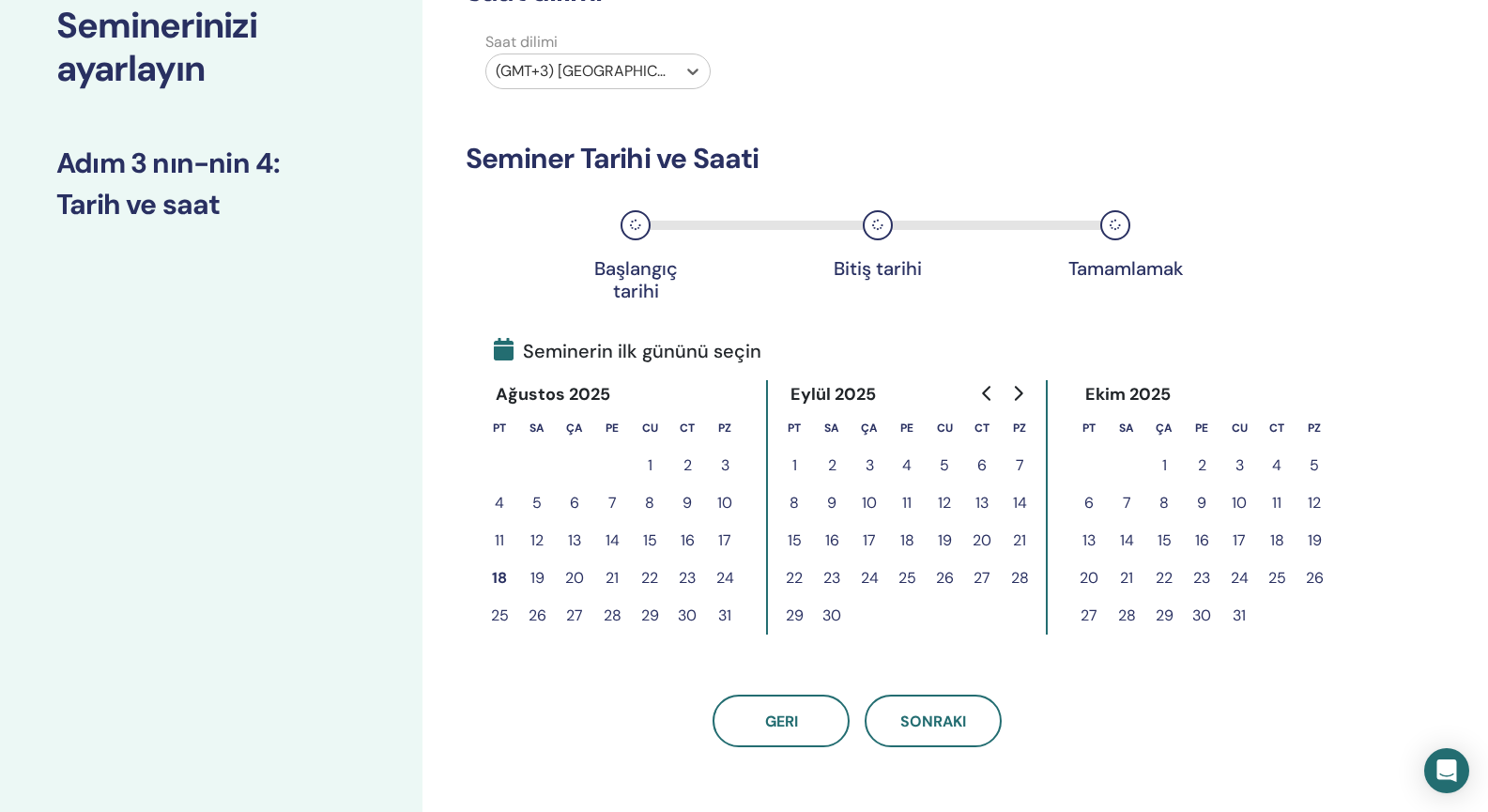
scroll to position [133, 0]
click at [495, 574] on button "18" at bounding box center [500, 577] width 38 height 38
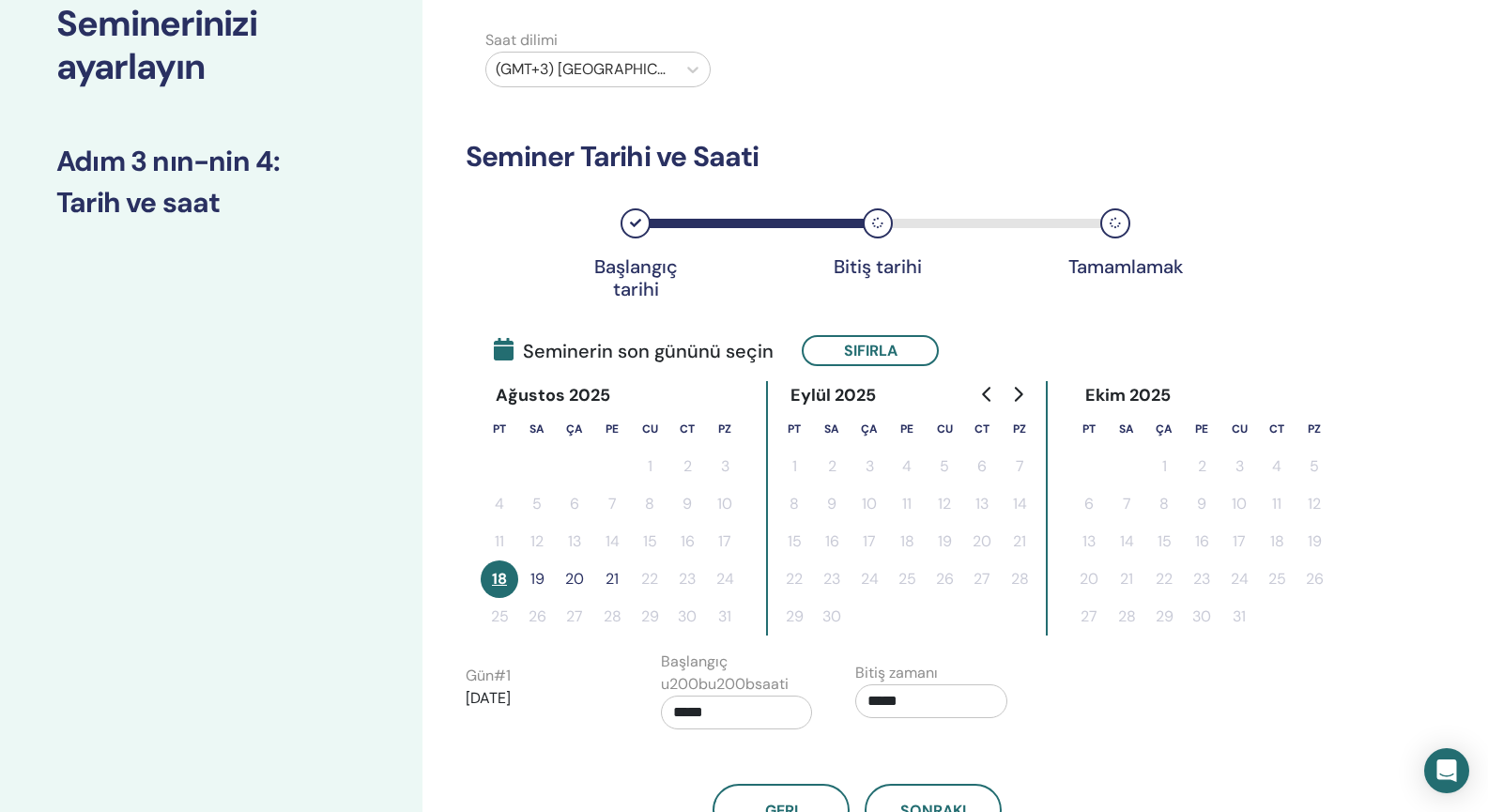
click at [544, 578] on button "19" at bounding box center [537, 580] width 38 height 38
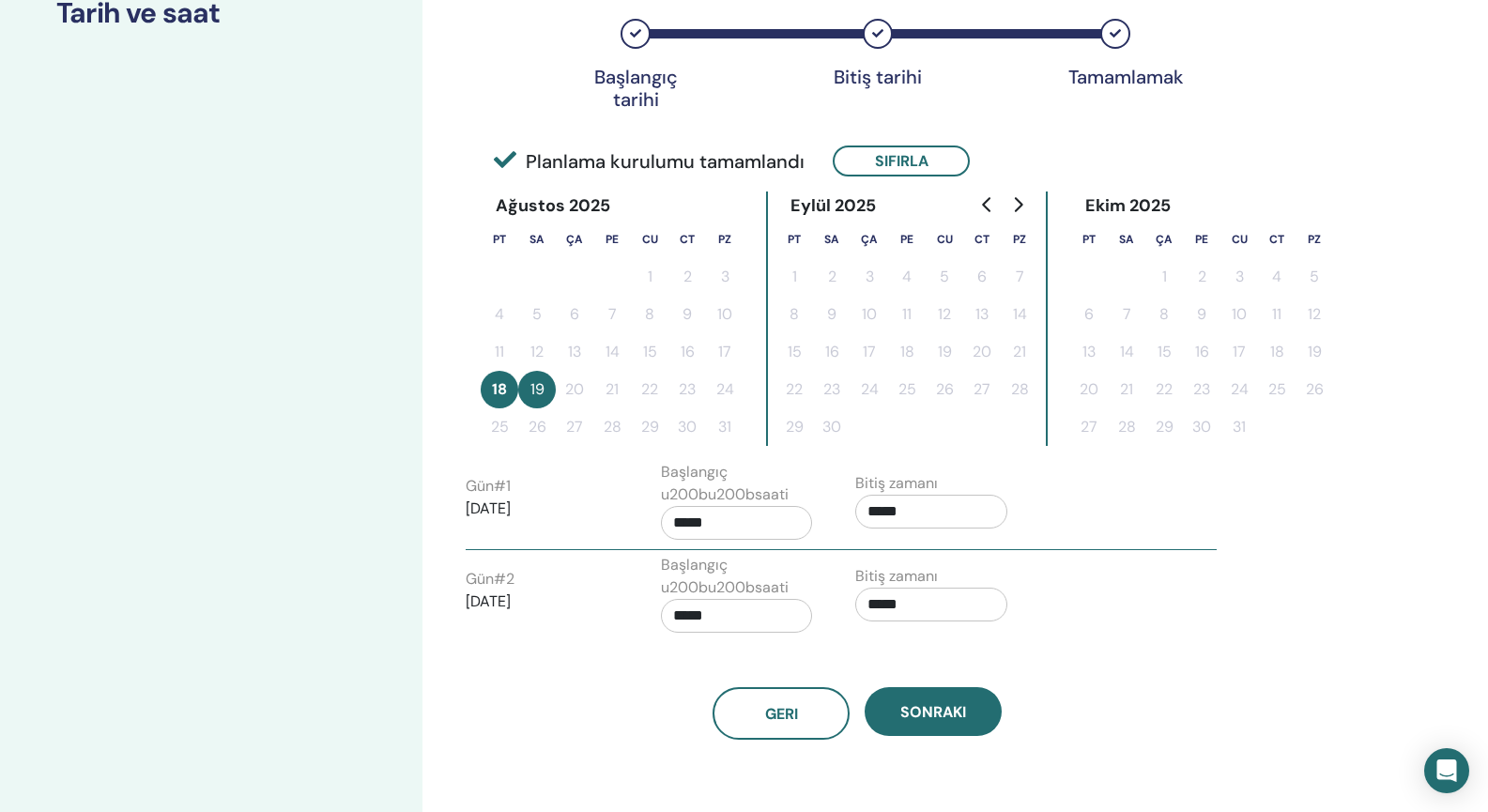
scroll to position [326, 0]
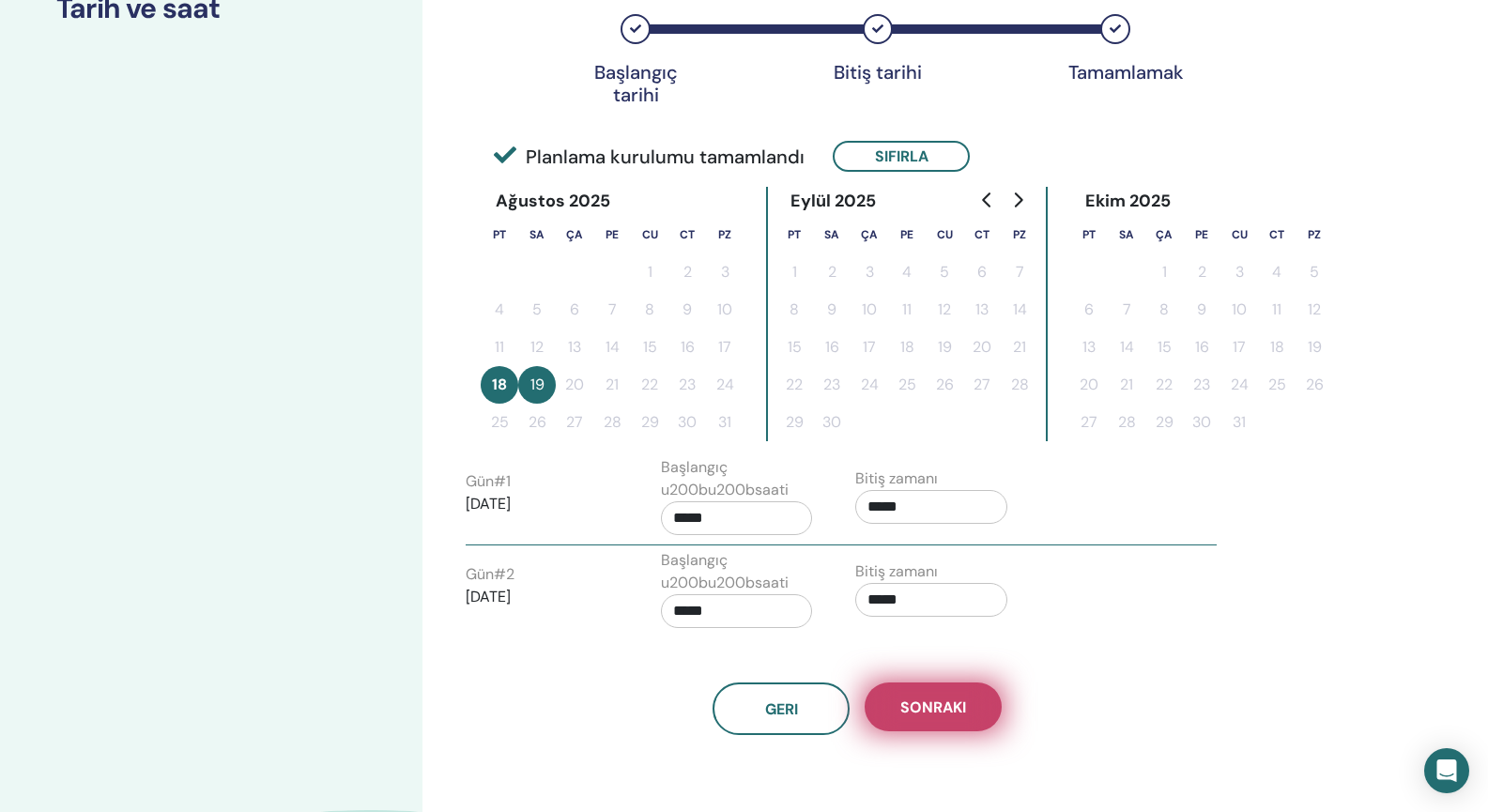
click at [947, 713] on span "Sonraki" at bounding box center [934, 707] width 66 height 20
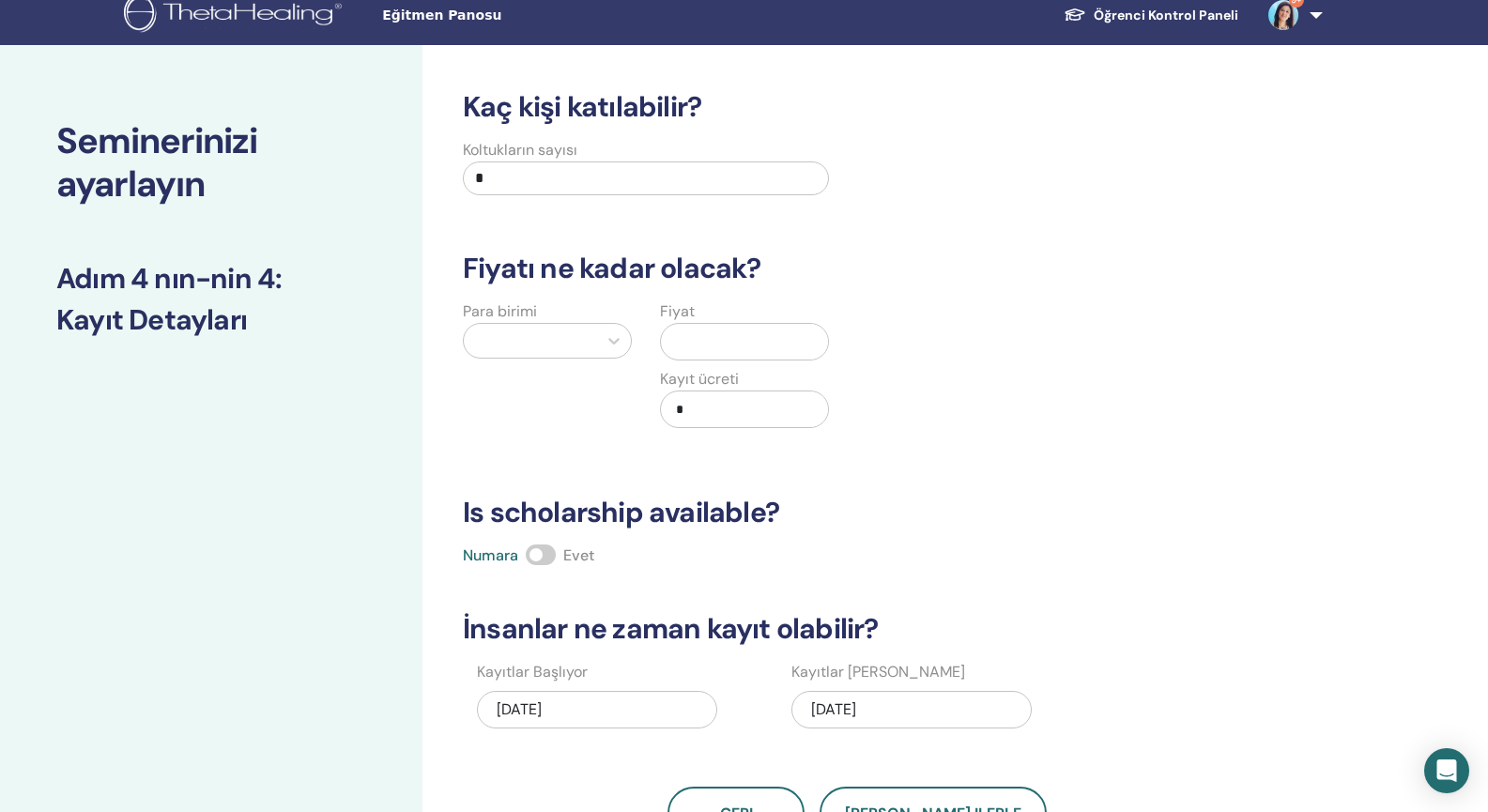
scroll to position [0, 0]
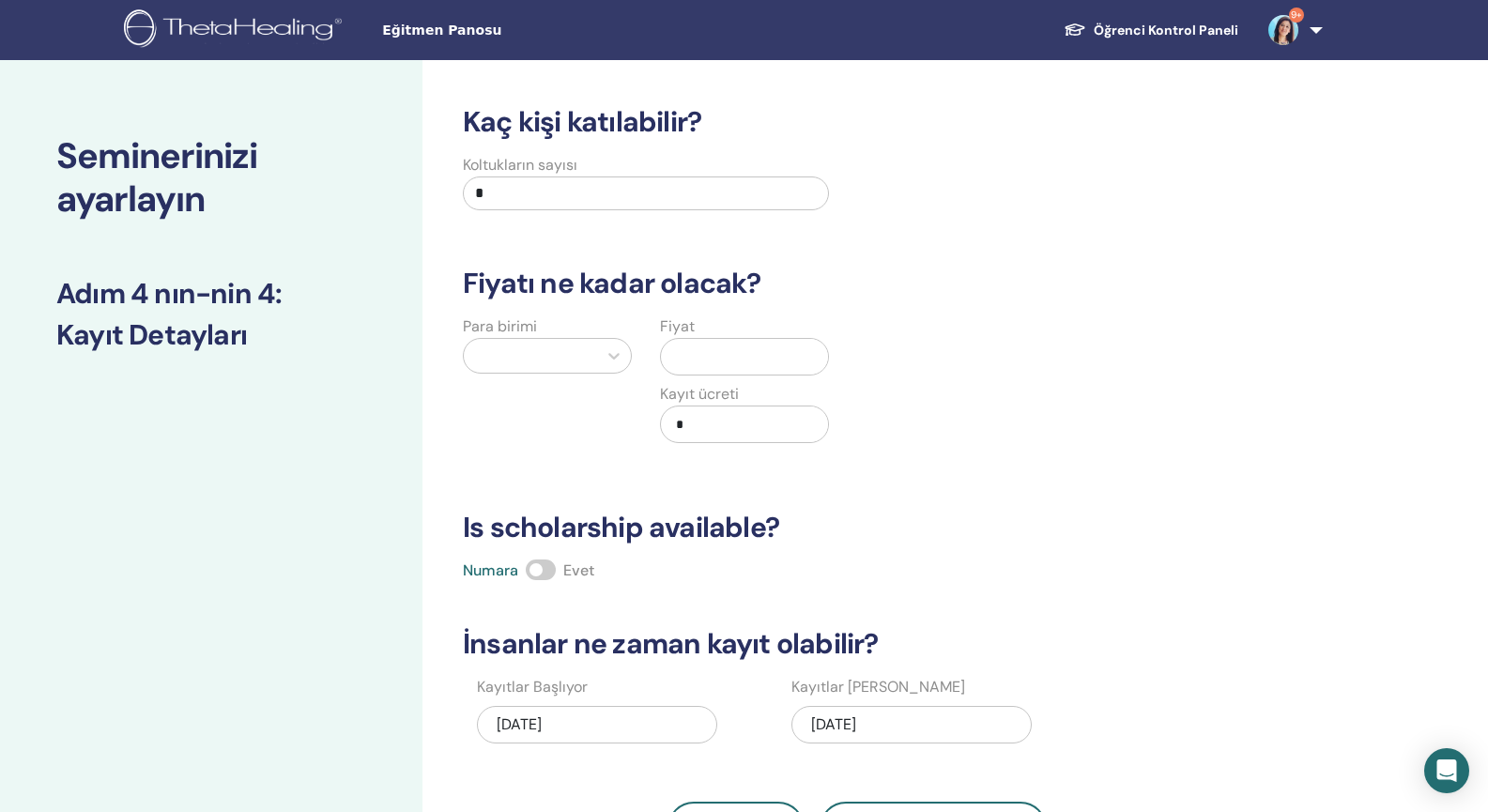
click at [704, 198] on input "*" at bounding box center [646, 194] width 366 height 34
type input "*"
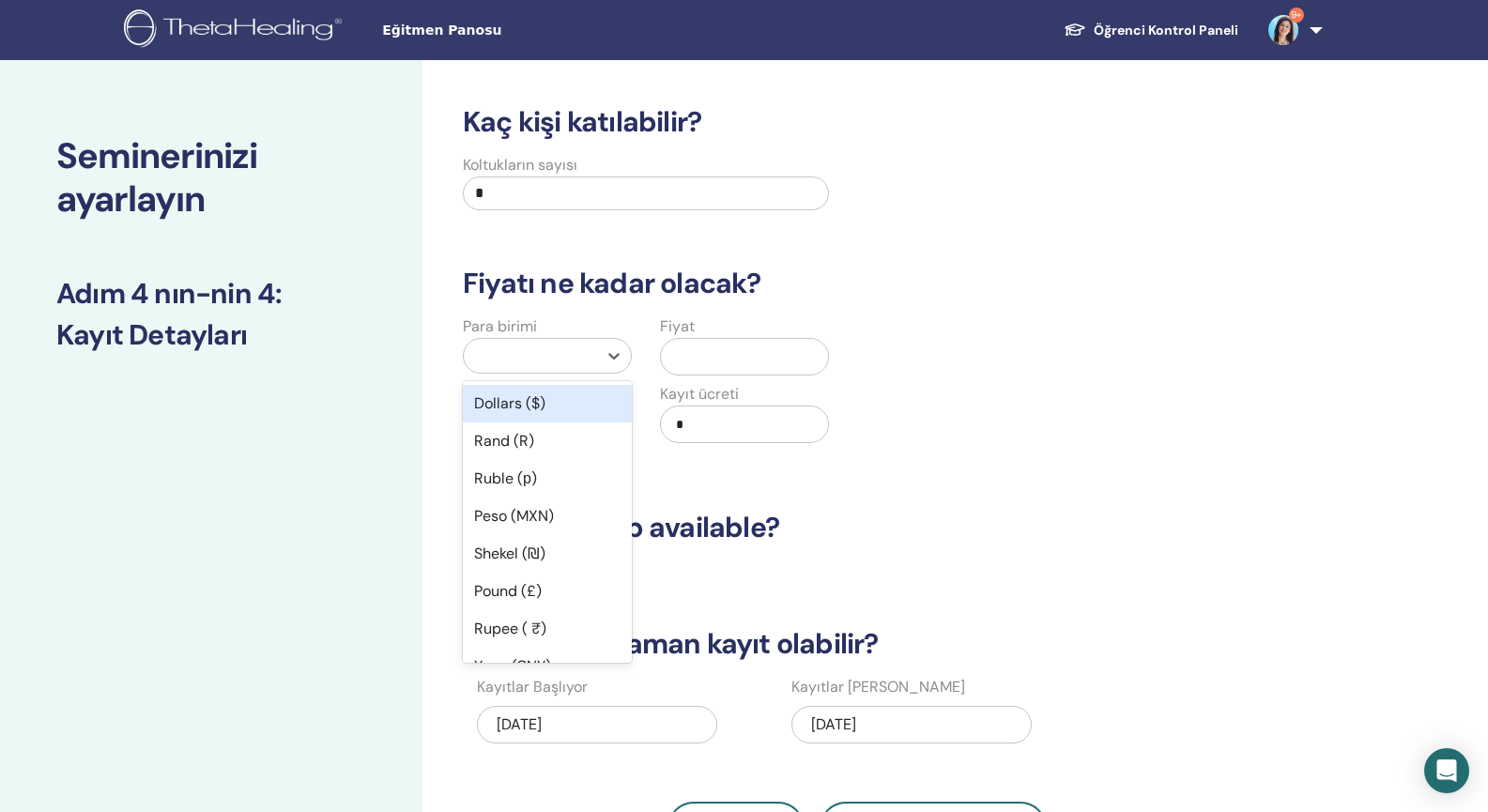
click at [568, 368] on div at bounding box center [531, 356] width 115 height 26
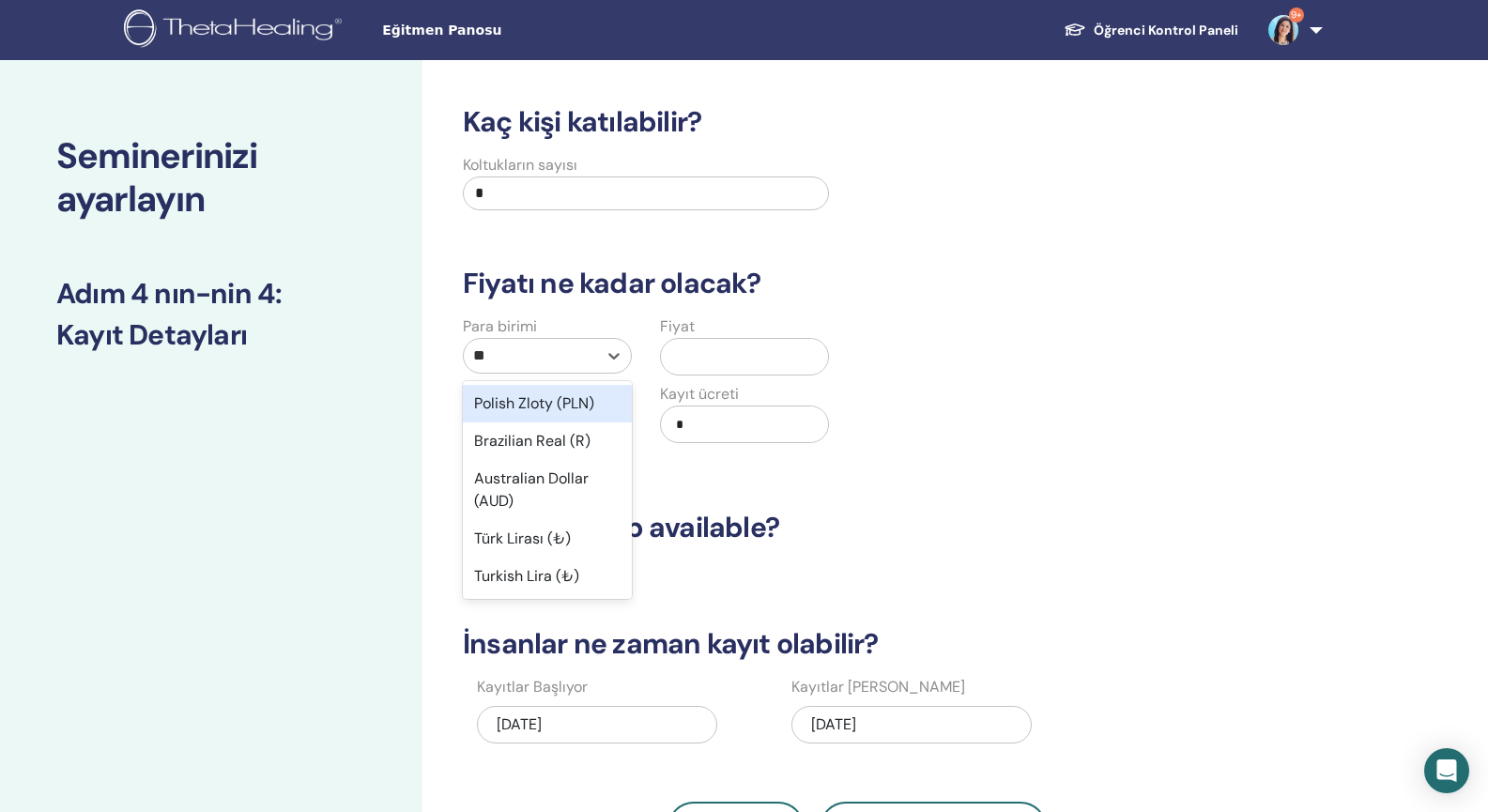
type input "***"
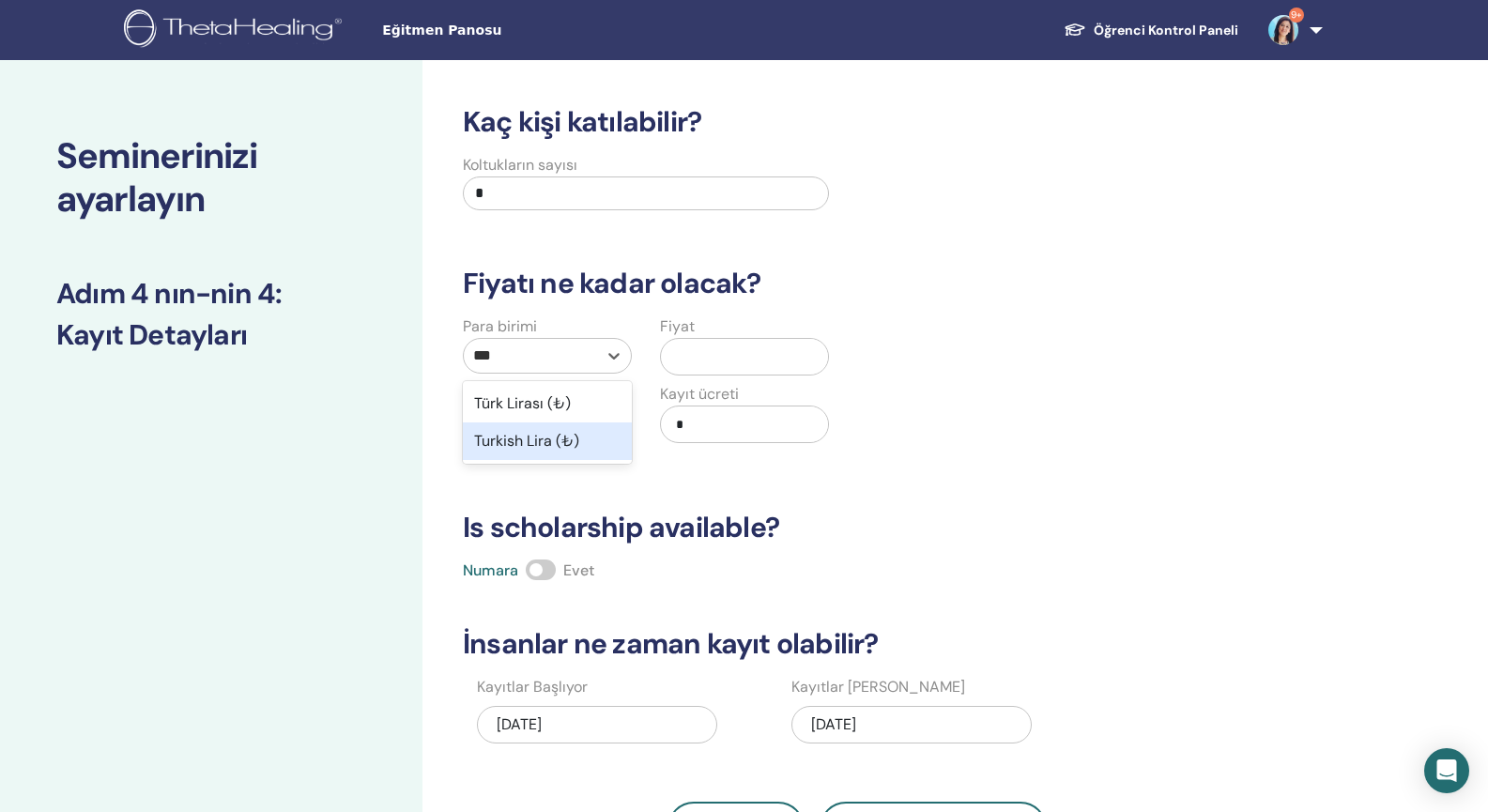
click at [554, 447] on div "Turkish Lira (₺)" at bounding box center [548, 441] width 169 height 38
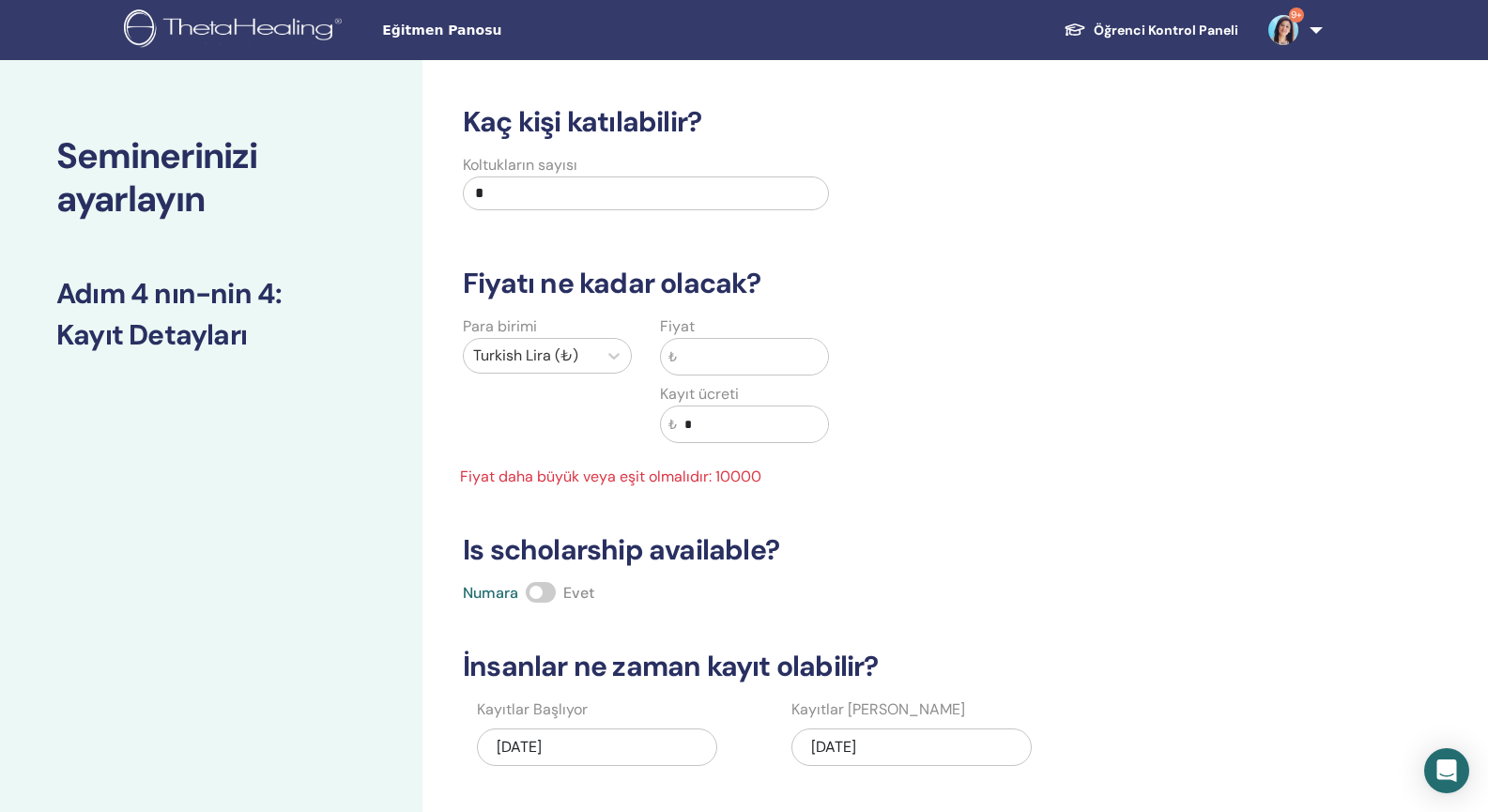
click at [717, 342] on input "text" at bounding box center [752, 357] width 152 height 36
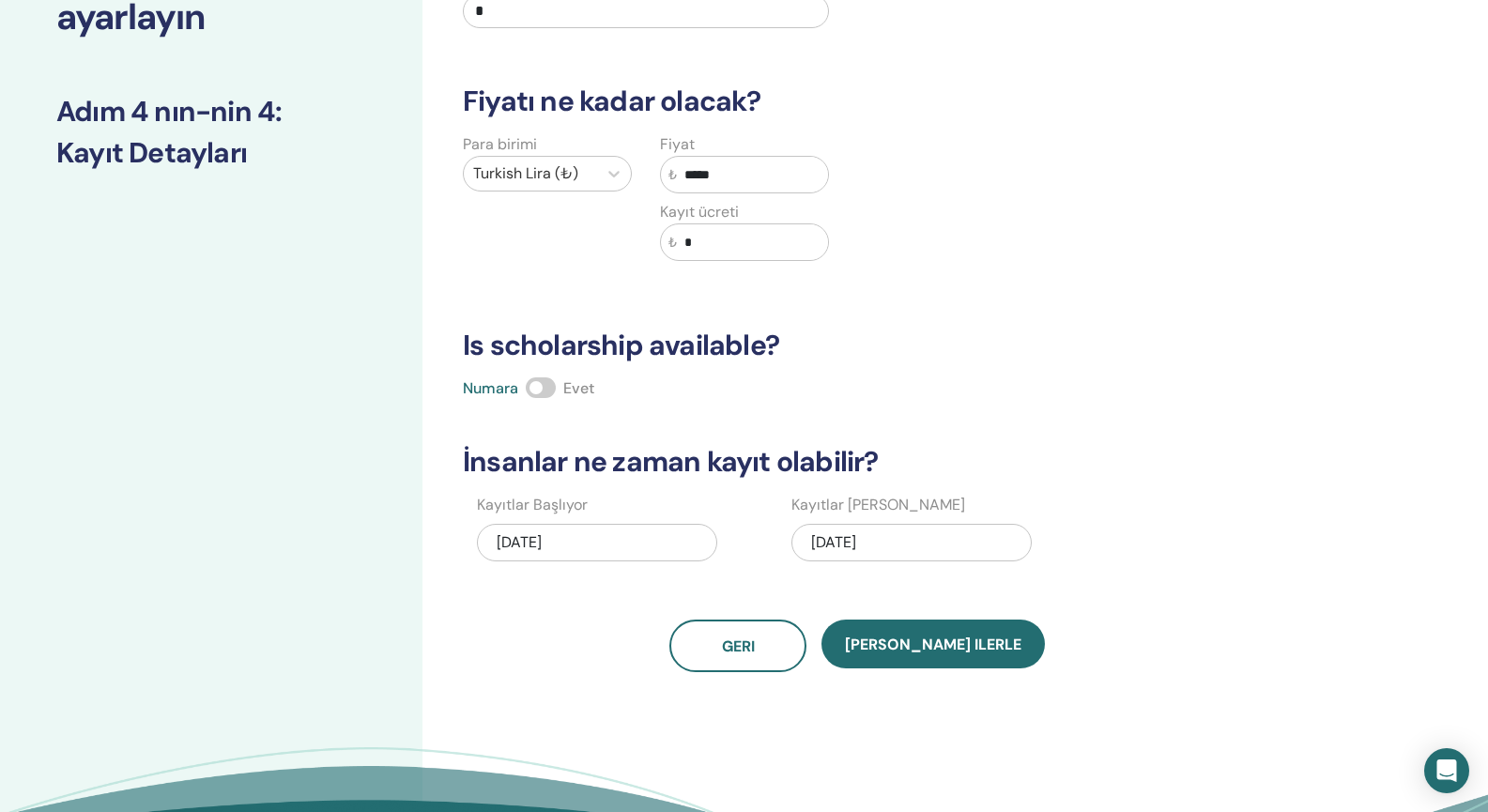
scroll to position [167, 0]
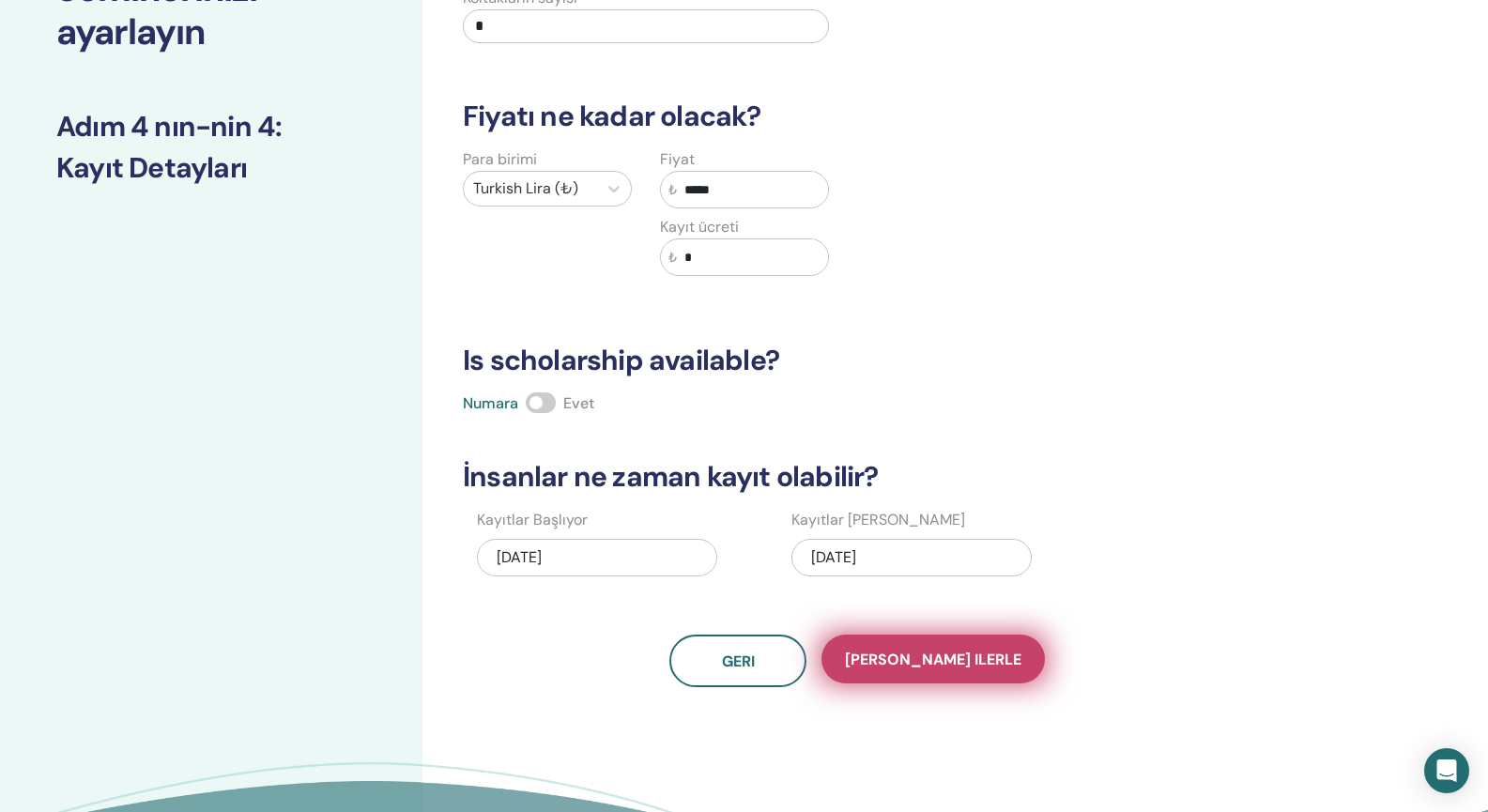
type input "*****"
click at [942, 657] on span "Kaydet ilerle" at bounding box center [934, 659] width 177 height 20
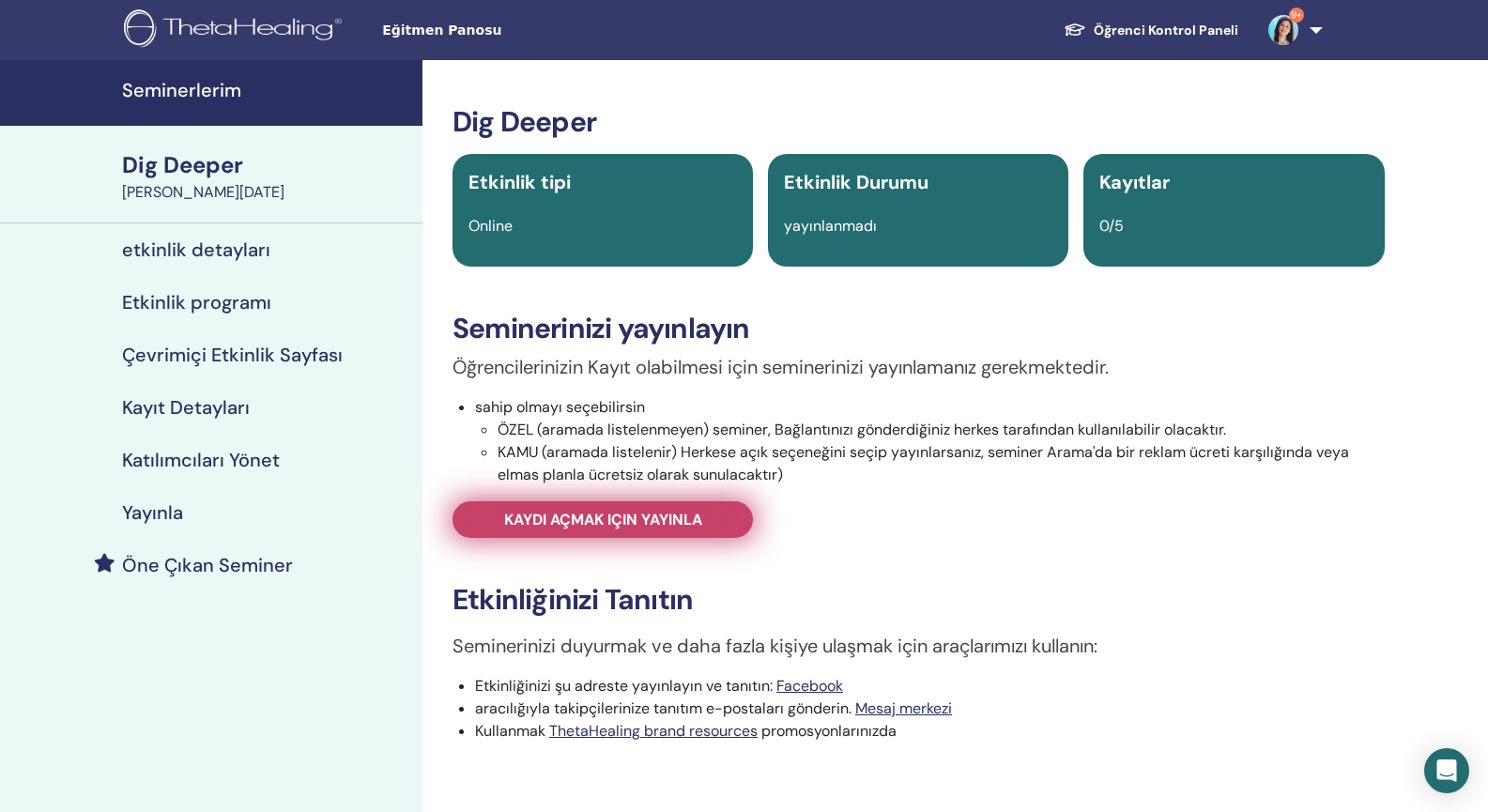
click at [696, 528] on span "Kaydı açmak için yayınla" at bounding box center [603, 519] width 199 height 20
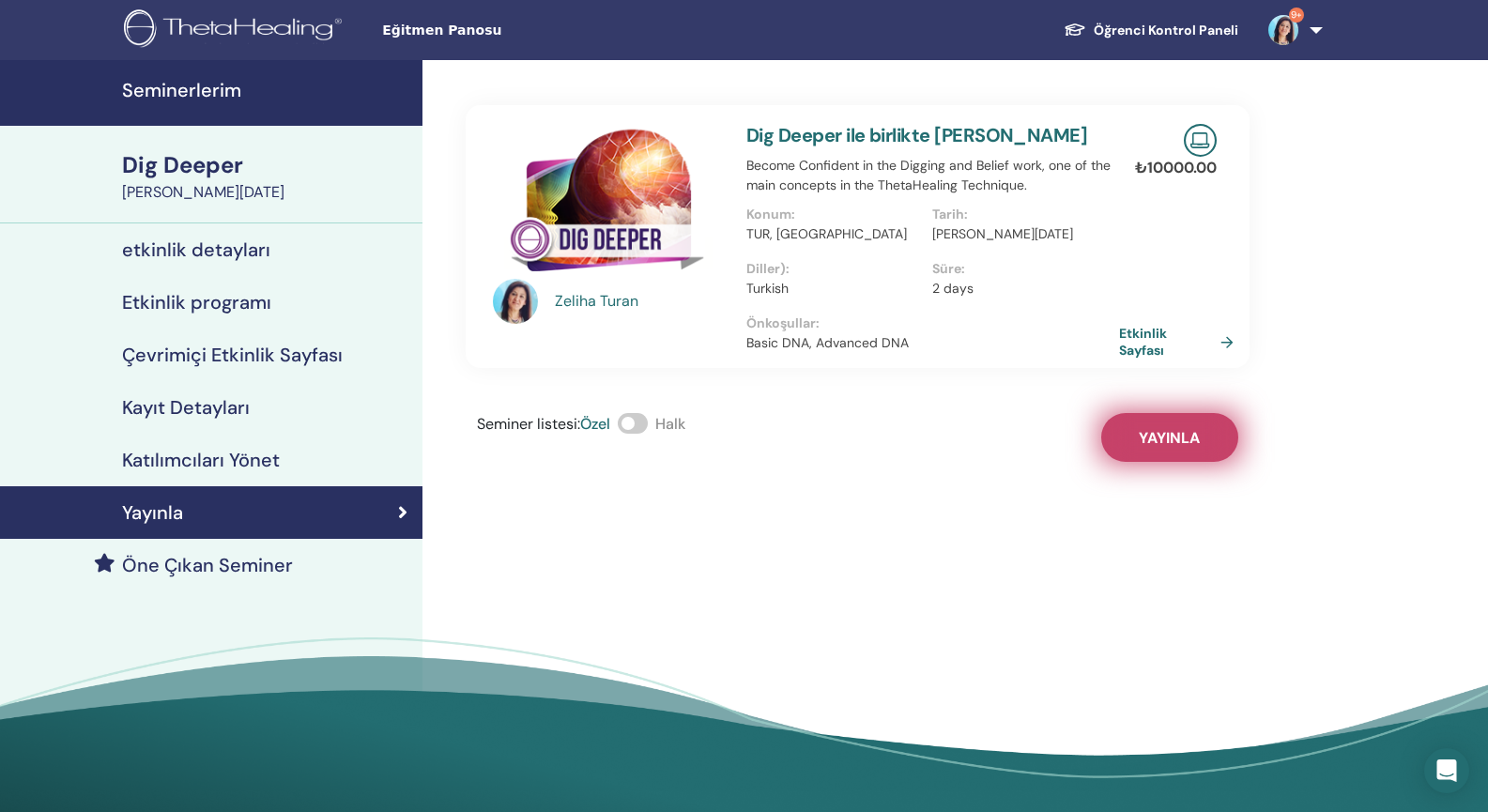
click at [1142, 444] on span "Yayınla" at bounding box center [1169, 438] width 61 height 20
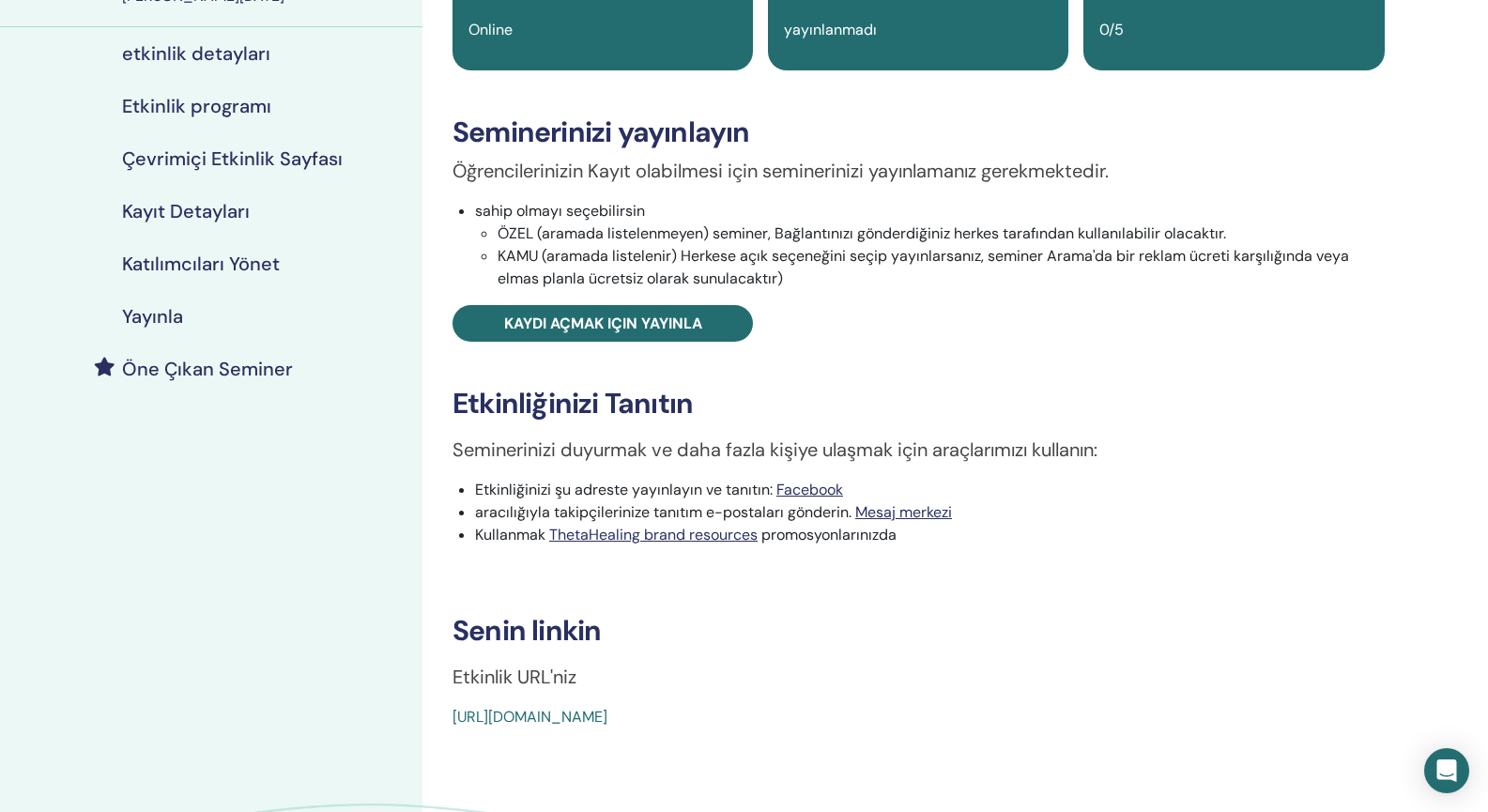
scroll to position [204, 0]
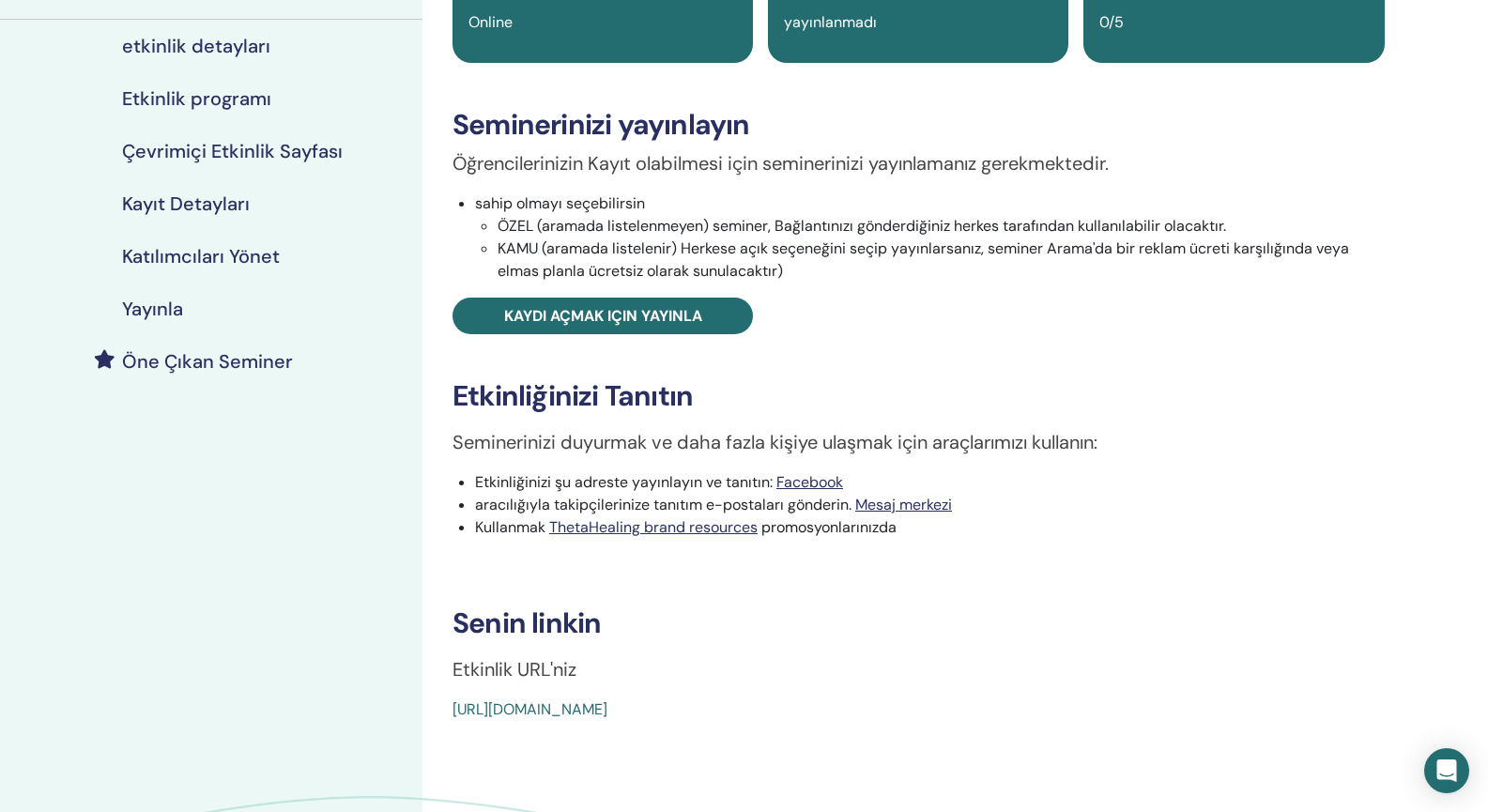
drag, startPoint x: 447, startPoint y: 709, endPoint x: 901, endPoint y: 697, distance: 454.2
click at [901, 697] on div "Dig Deeper Etkinlik tipi Online Etkinlik Durumu yayınlanmadı Kayıtlar 0/5 Semin…" at bounding box center [919, 310] width 970 height 820
copy link "https://www.thetahealing.com/seminar-375098-details.html"
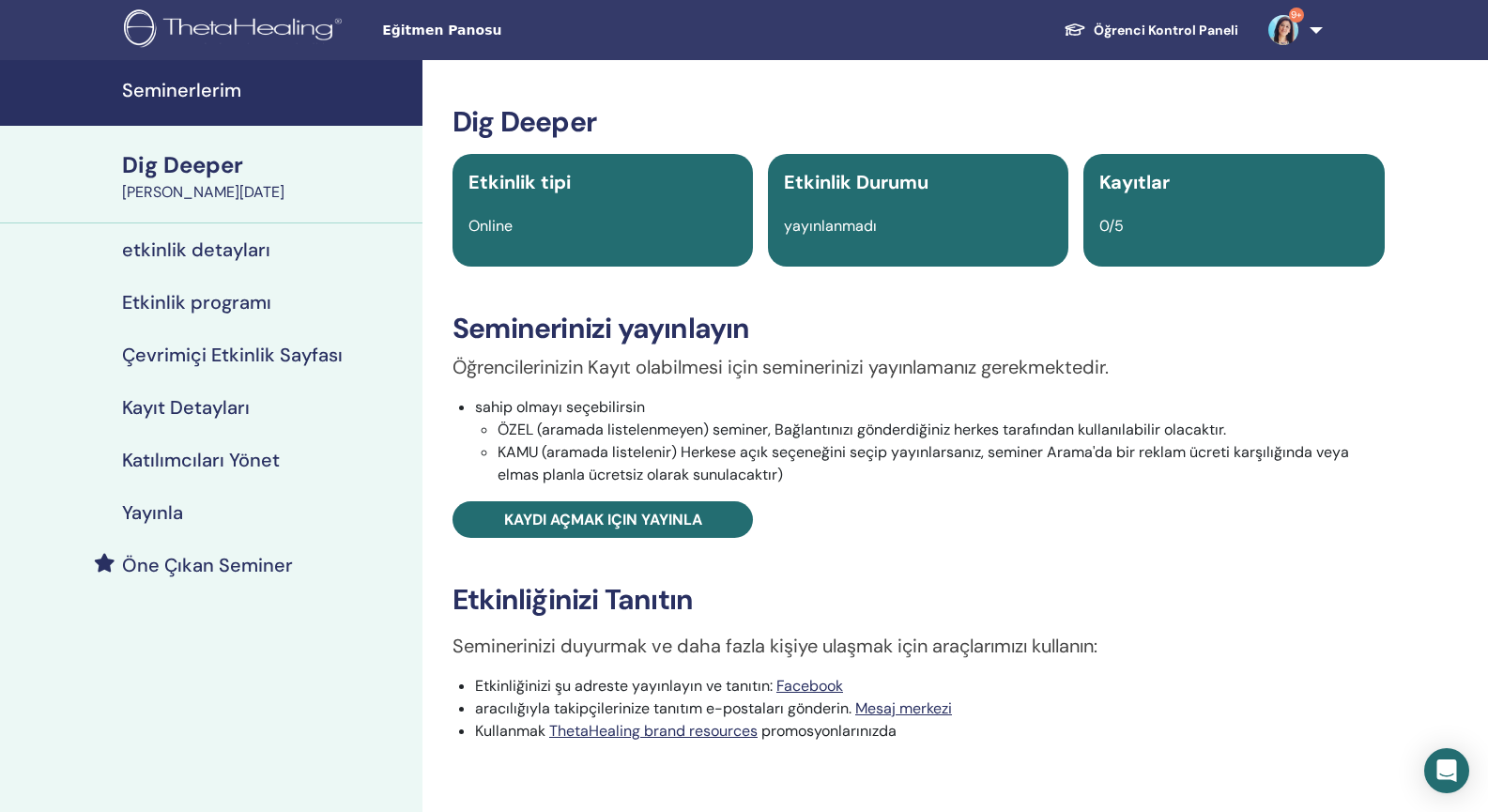
click at [197, 90] on h4 "Seminerlerim" at bounding box center [266, 90] width 289 height 23
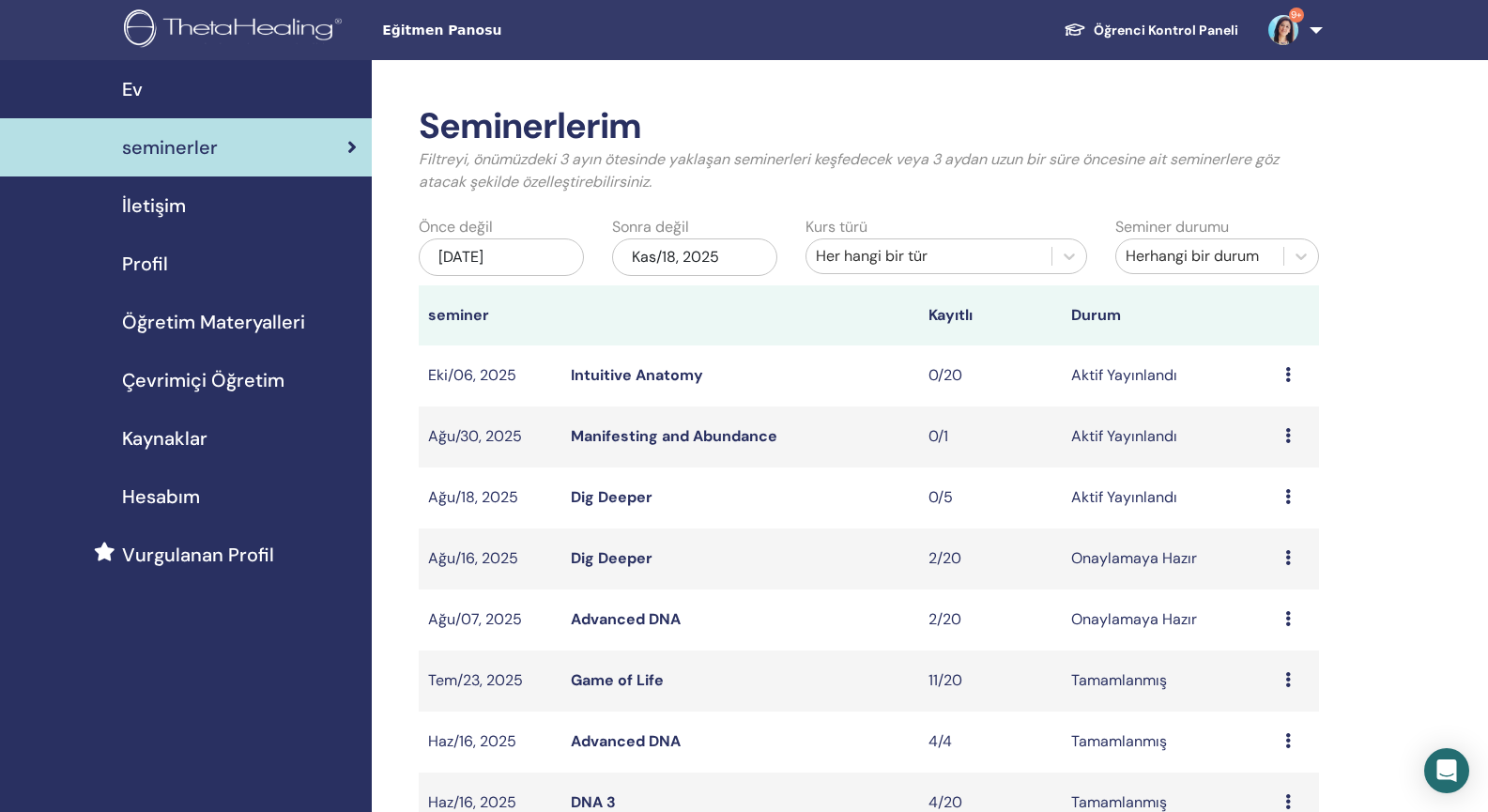
click at [618, 500] on link "Dig Deeper" at bounding box center [612, 497] width 82 height 20
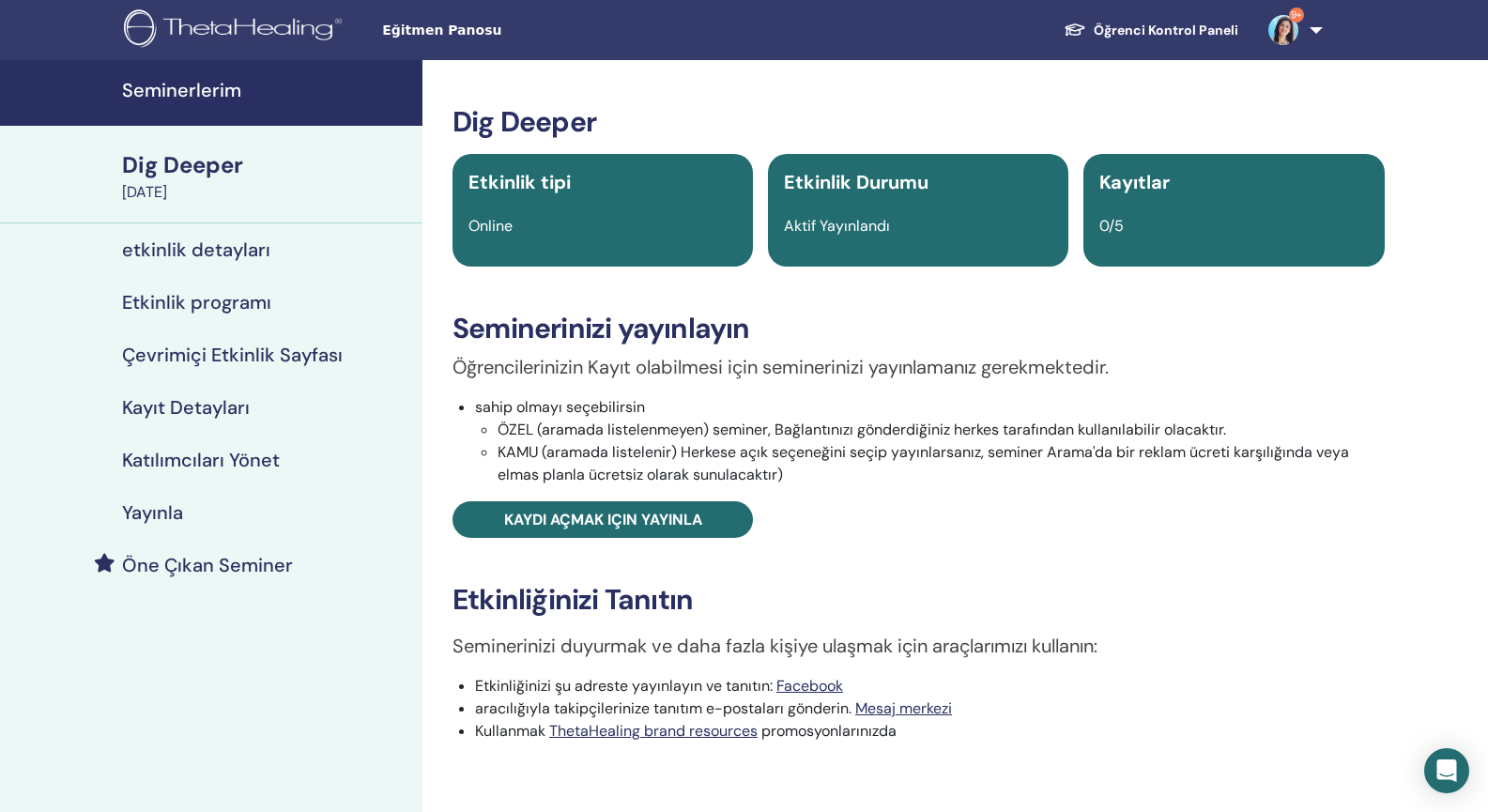
click at [201, 164] on div "Dig Deeper" at bounding box center [266, 166] width 289 height 32
click at [197, 163] on div "Dig Deeper" at bounding box center [266, 166] width 289 height 32
click at [184, 407] on h4 "Kayıt Detayları" at bounding box center [186, 407] width 128 height 23
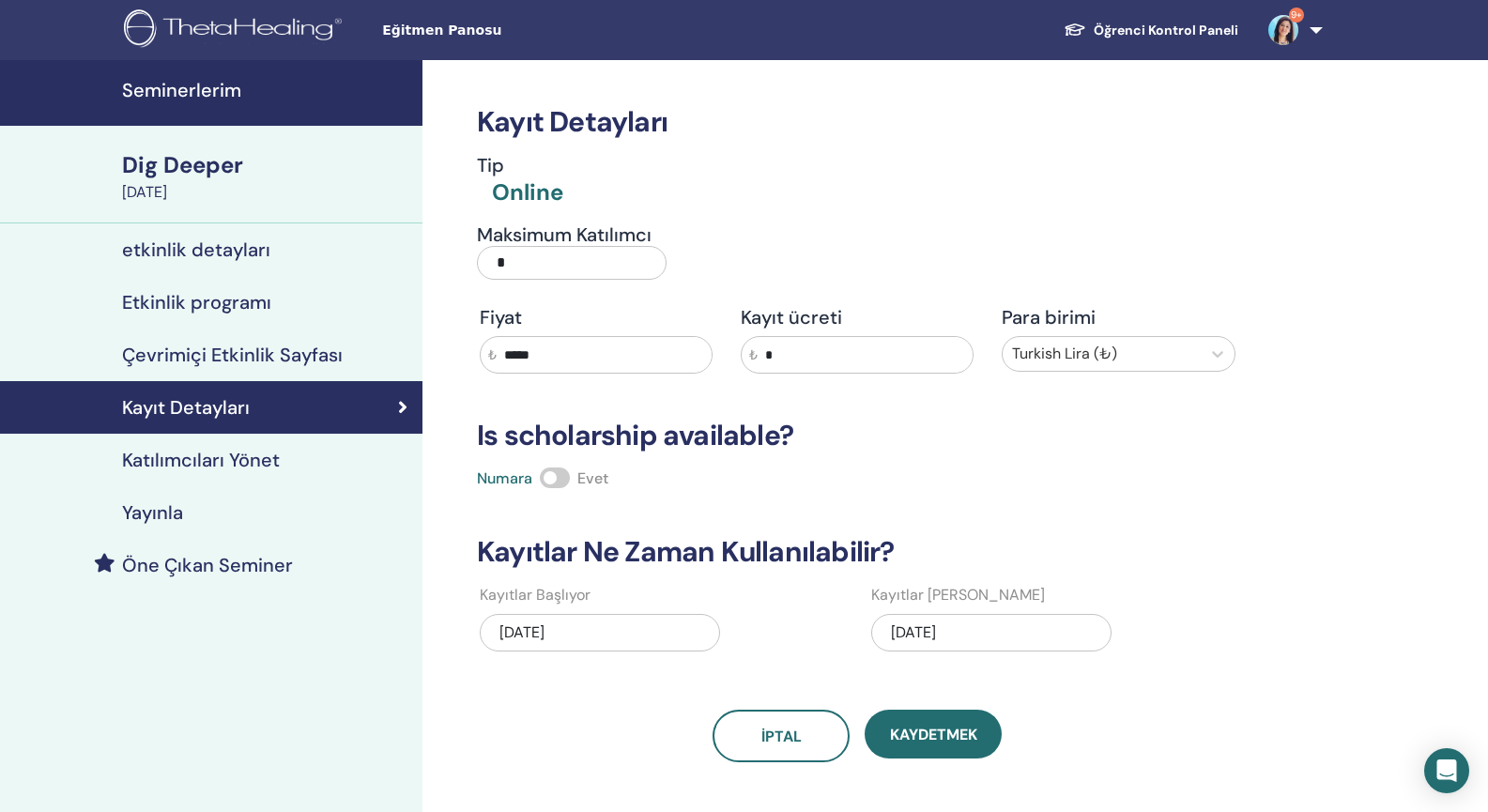
click at [197, 460] on h4 "Katılımcıları Yönet" at bounding box center [201, 460] width 158 height 23
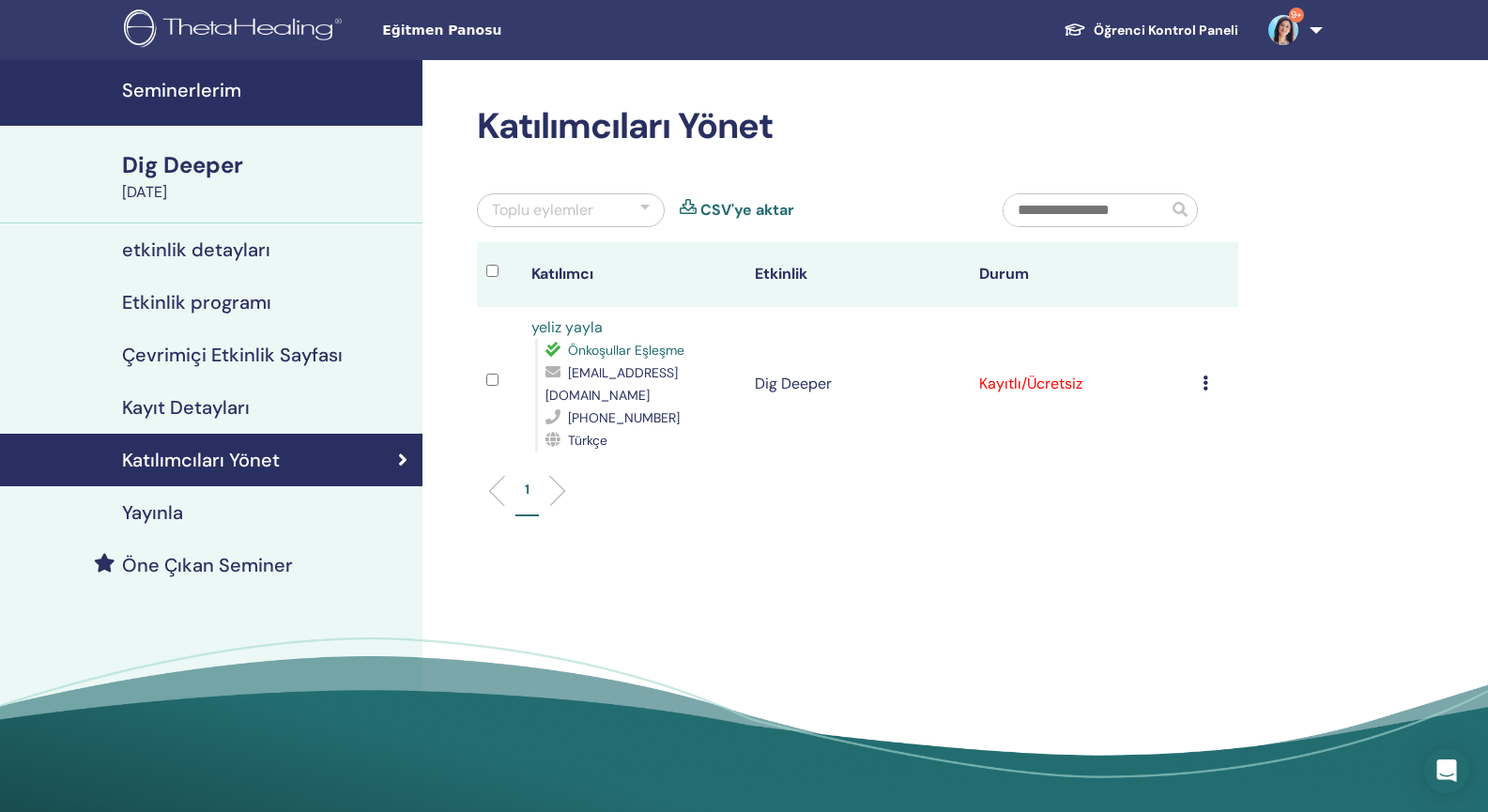
click at [1207, 375] on icon at bounding box center [1206, 383] width 6 height 15
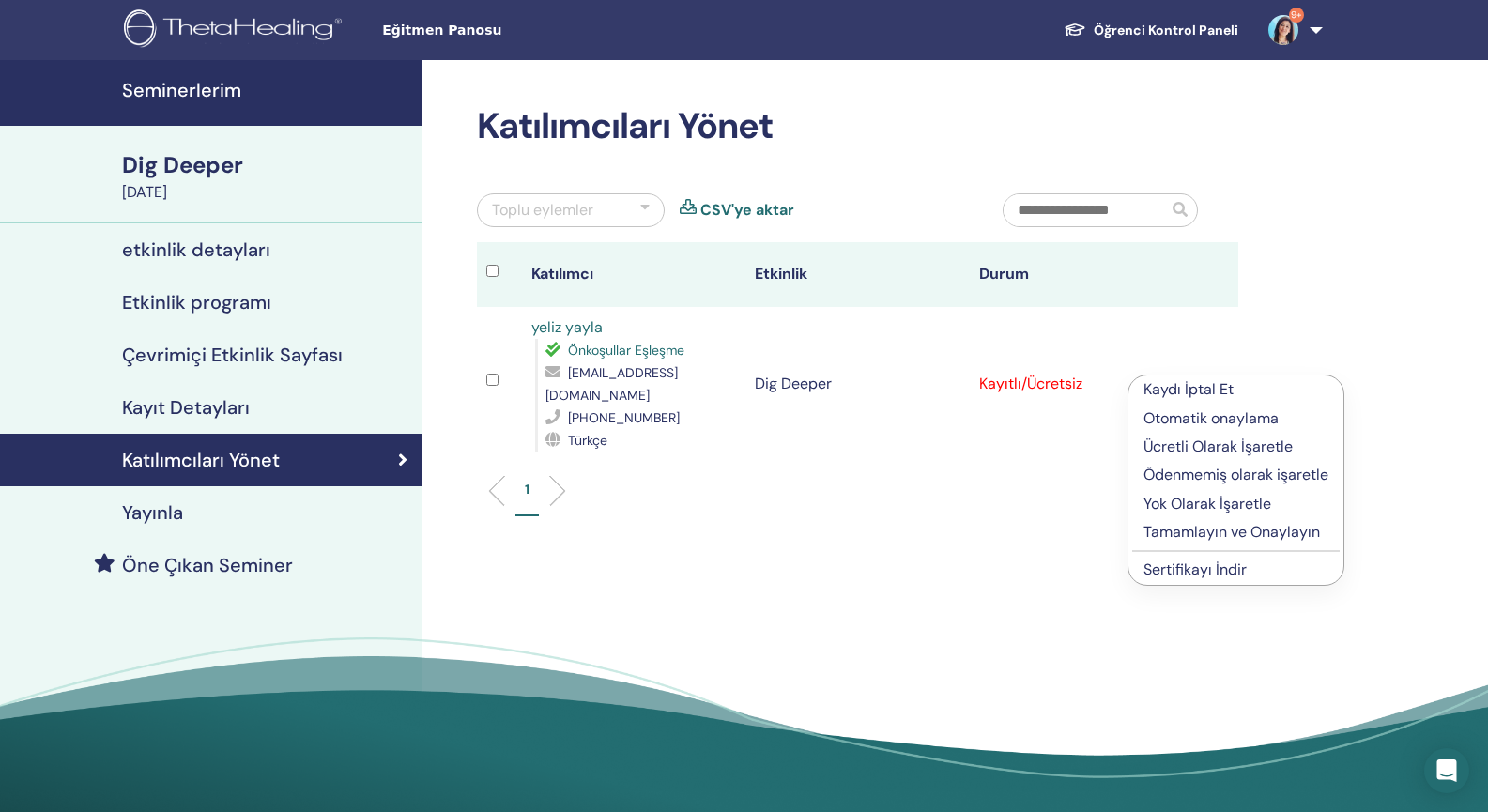
click at [1192, 449] on p "Ücretli Olarak İşaretle" at bounding box center [1236, 447] width 185 height 23
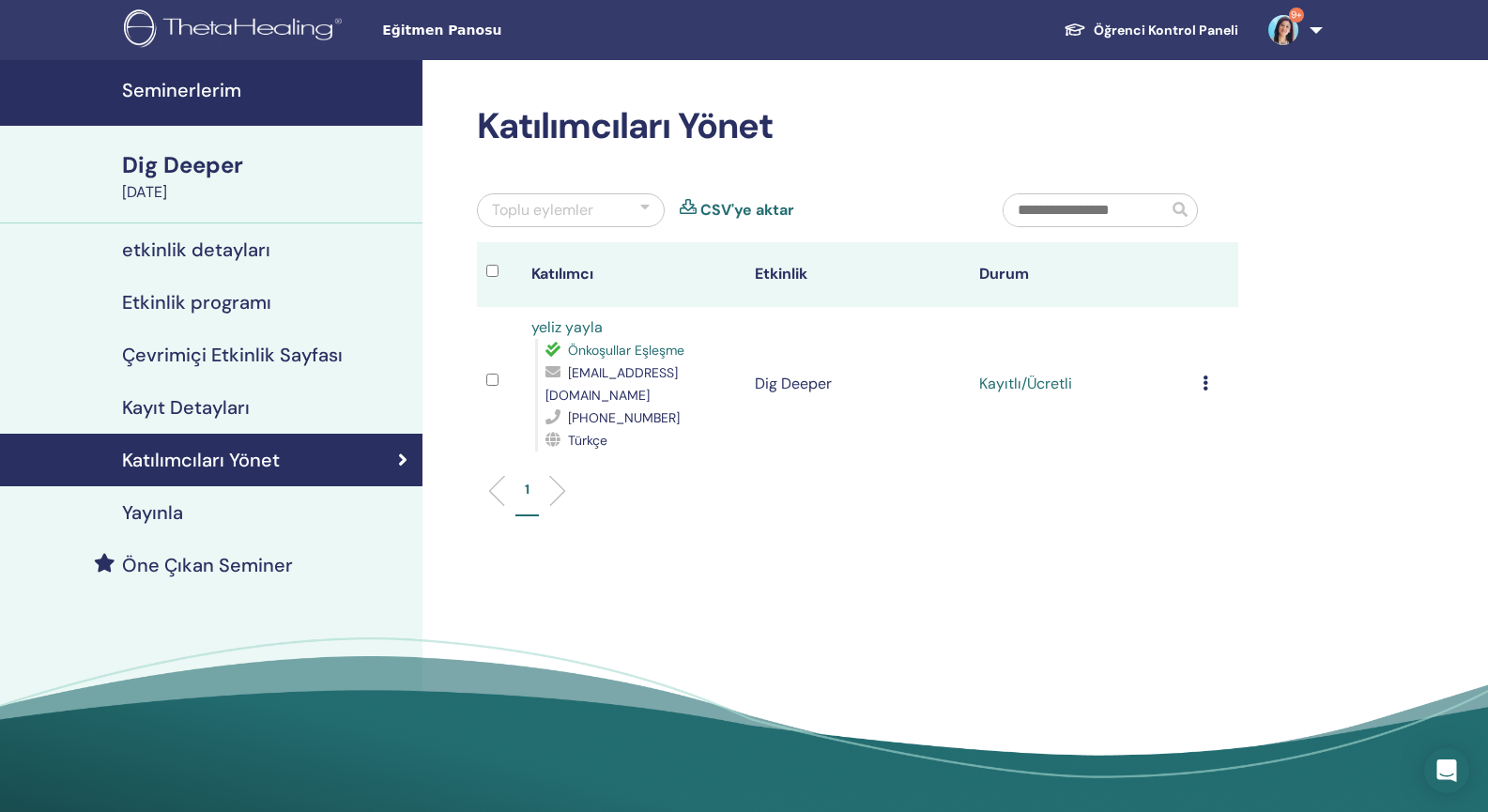
click at [1203, 375] on icon at bounding box center [1206, 383] width 6 height 15
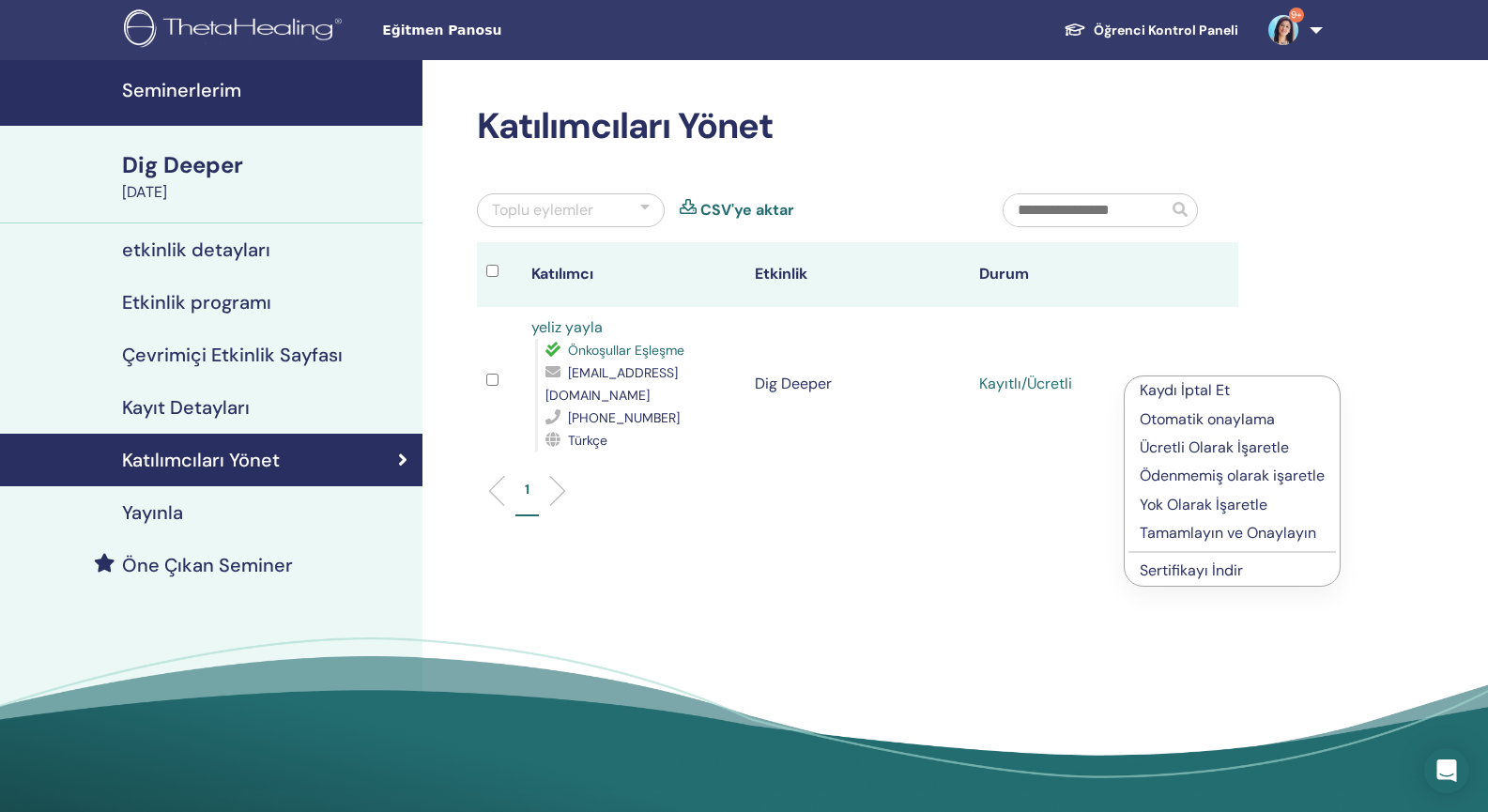
click at [1190, 533] on p "Tamamlayın ve Onaylayın" at bounding box center [1232, 533] width 185 height 23
